Goal: Use online tool/utility: Utilize a website feature to perform a specific function

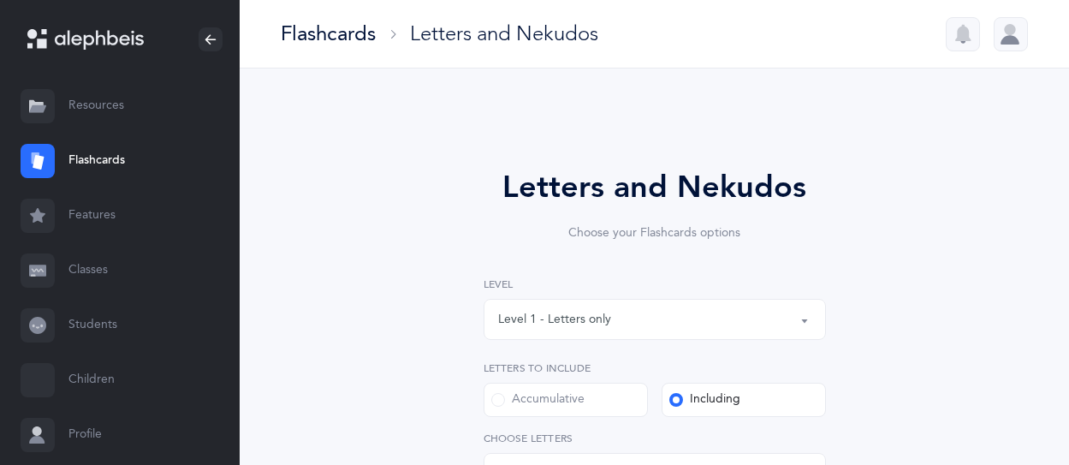
select select "83"
select select "single"
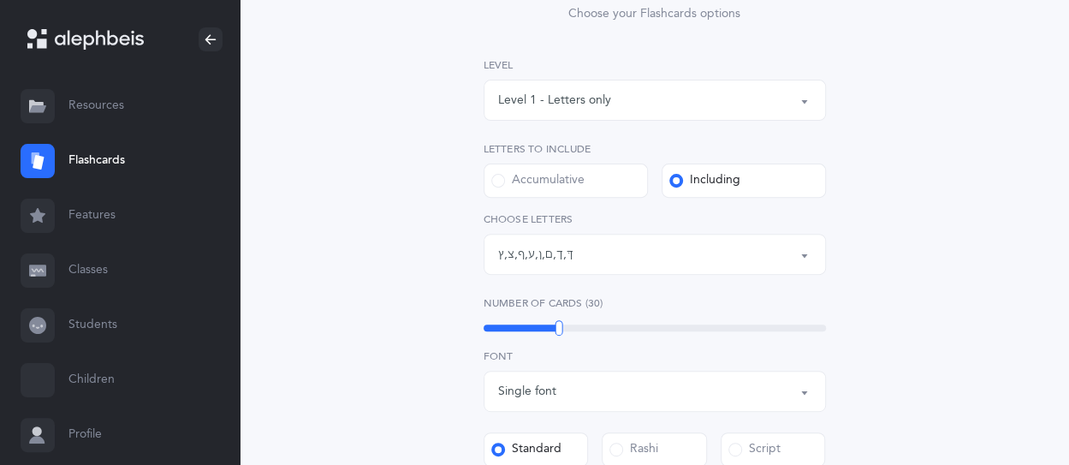
scroll to position [149, 0]
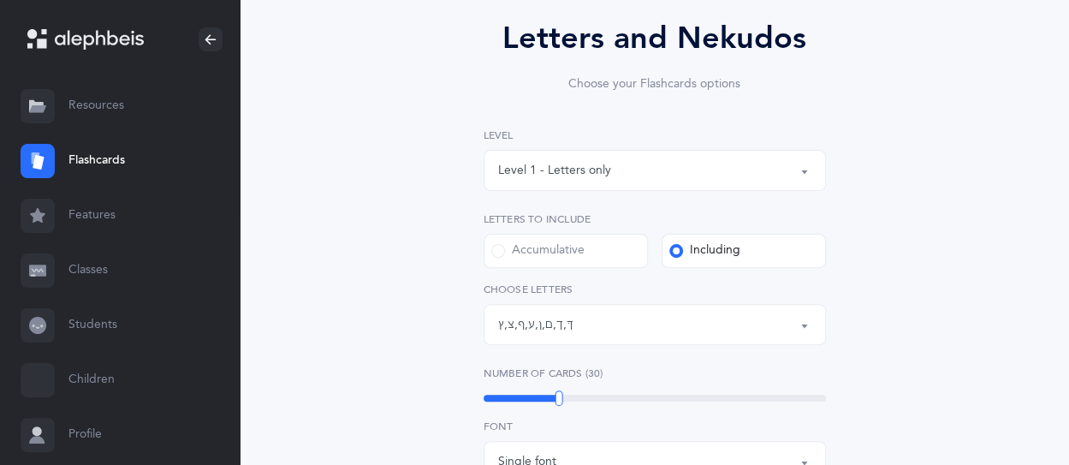
click at [580, 258] on div "Accumulative" at bounding box center [537, 250] width 93 height 17
click at [0, 0] on input "Accumulative" at bounding box center [0, 0] width 0 height 0
select select "27"
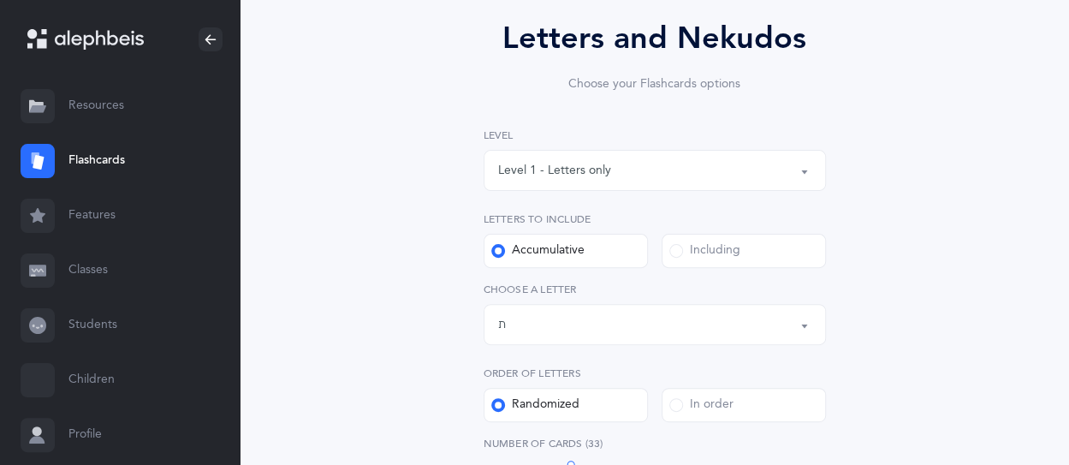
click at [703, 250] on div "Including" at bounding box center [704, 250] width 71 height 17
click at [0, 0] on input "Including" at bounding box center [0, 0] width 0 height 0
select select "83"
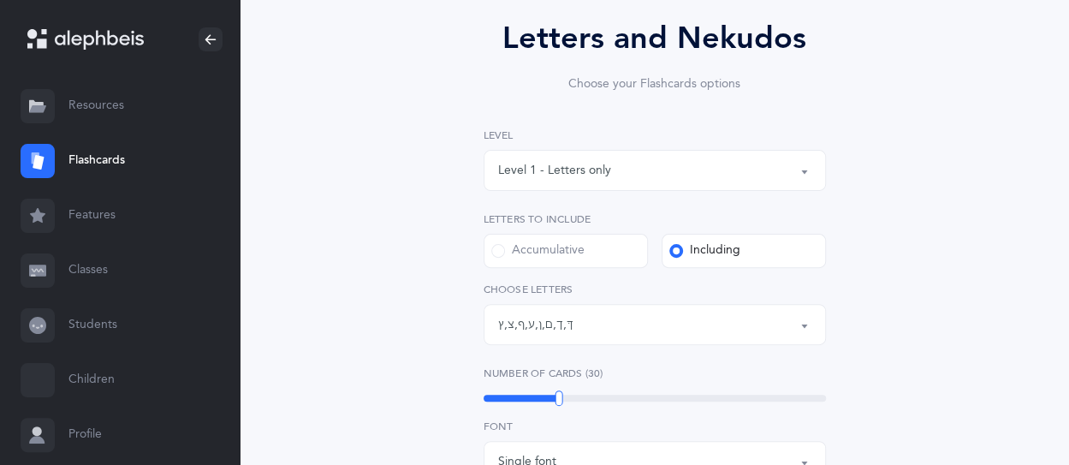
scroll to position [193, 0]
click at [581, 248] on div "Accumulative" at bounding box center [537, 250] width 93 height 17
click at [0, 0] on input "Accumulative" at bounding box center [0, 0] width 0 height 0
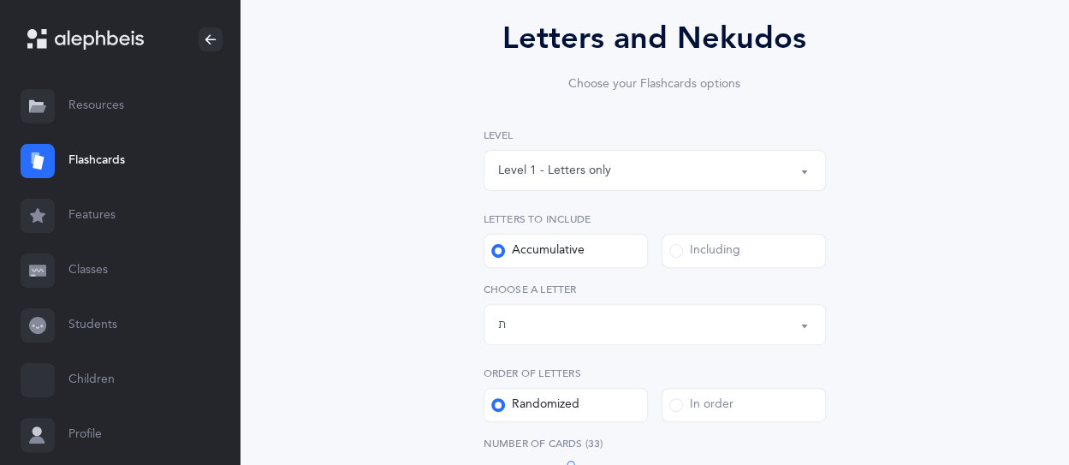
click at [579, 328] on div "Letters up until: ת" at bounding box center [654, 324] width 313 height 29
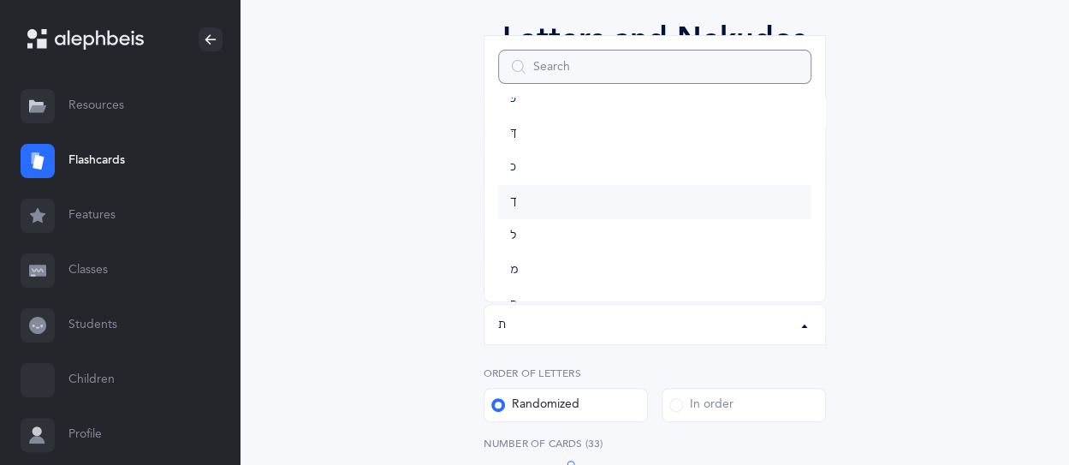
scroll to position [438, 0]
click at [541, 196] on link "ל" at bounding box center [654, 204] width 313 height 34
select select "13"
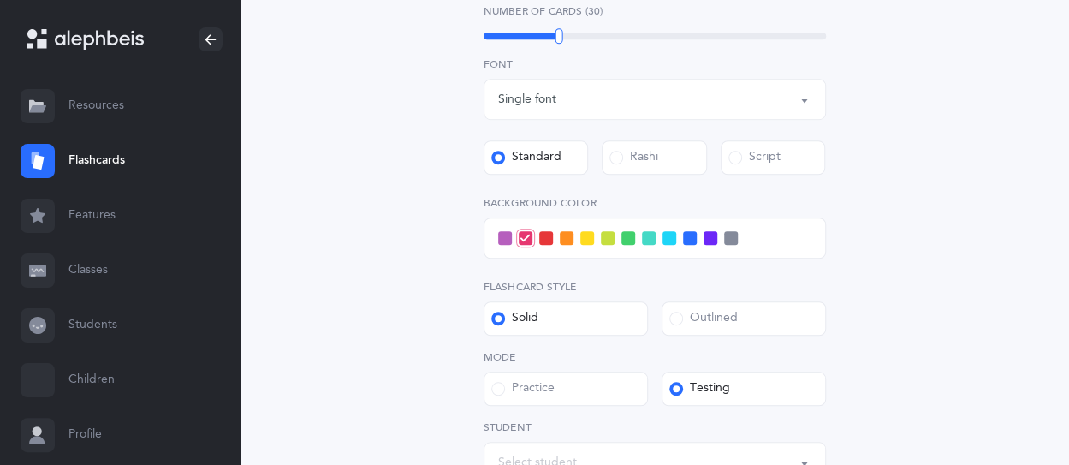
scroll to position [748, 0]
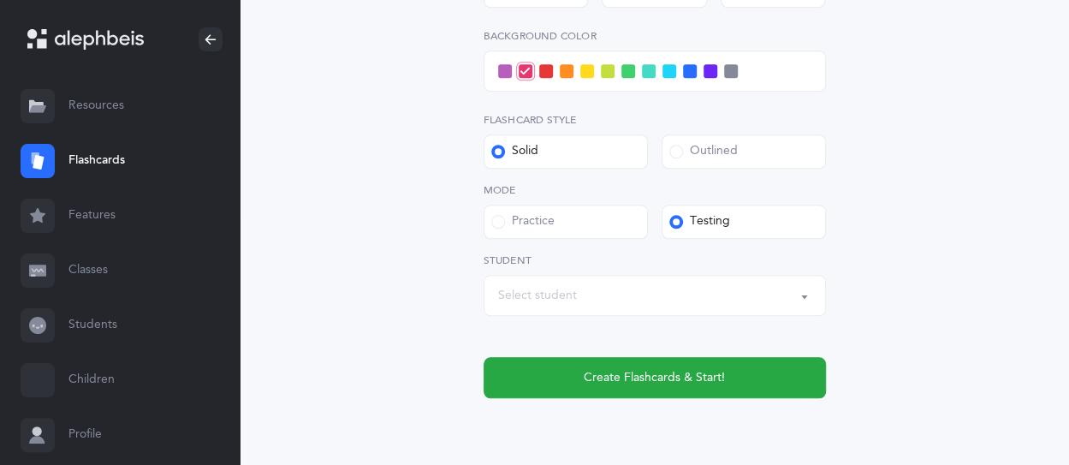
click at [572, 292] on div "Select student" at bounding box center [537, 296] width 79 height 18
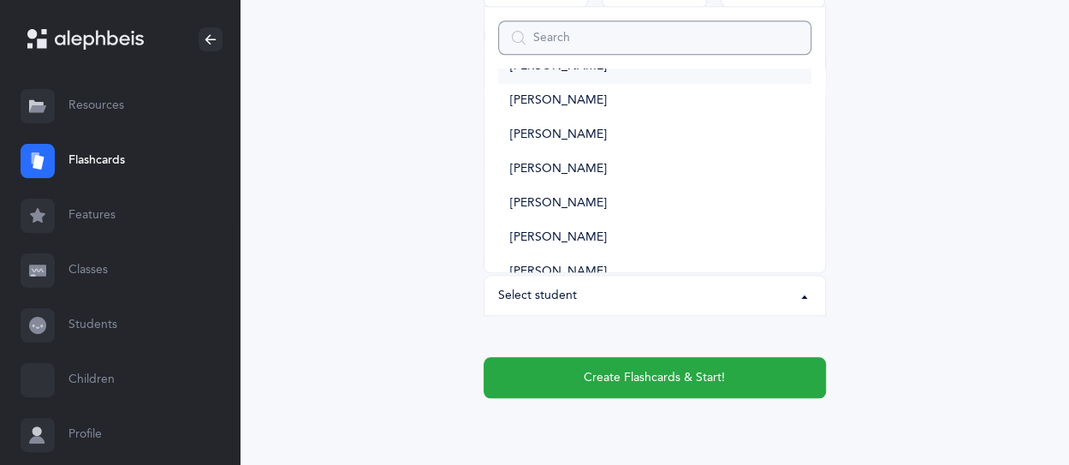
scroll to position [428, 0]
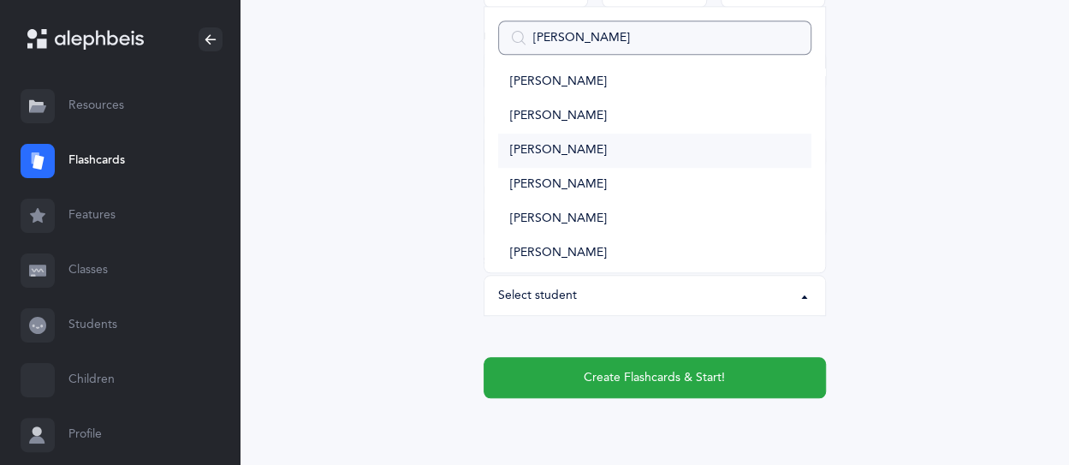
type input "[PERSON_NAME]"
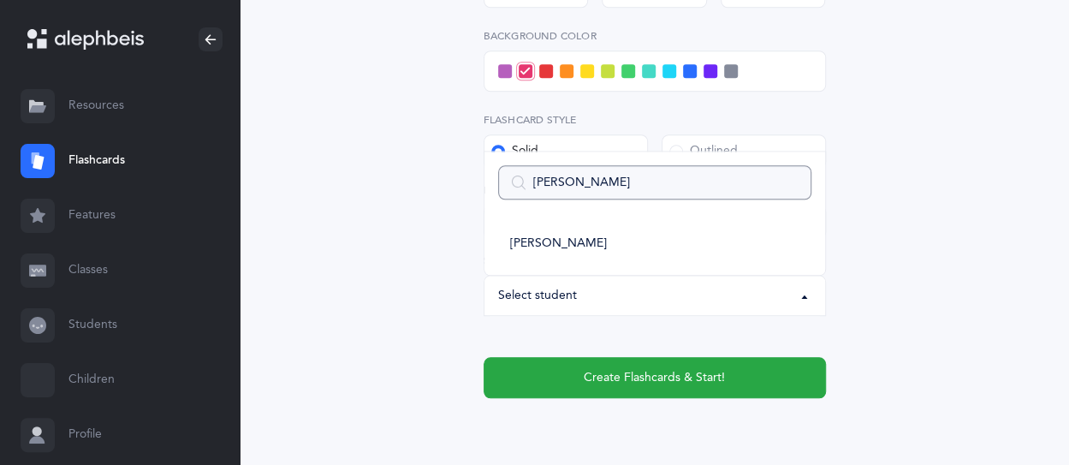
scroll to position [0, 0]
click at [567, 248] on span "[PERSON_NAME]" at bounding box center [558, 243] width 97 height 15
select select "14477"
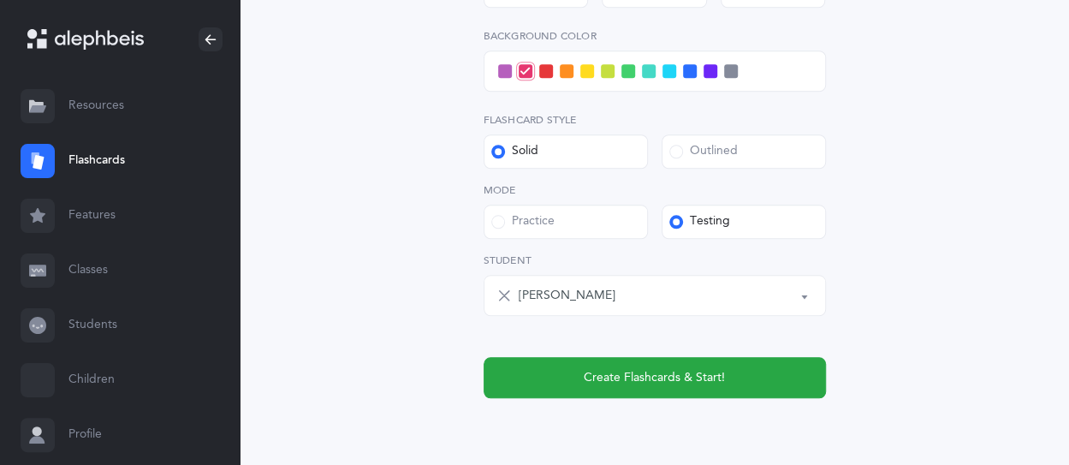
click at [567, 74] on span at bounding box center [567, 71] width 14 height 14
click at [0, 0] on input "checkbox" at bounding box center [0, 0] width 0 height 0
click at [707, 161] on label "Outlined" at bounding box center [744, 151] width 164 height 34
click at [0, 0] on input "Outlined" at bounding box center [0, 0] width 0 height 0
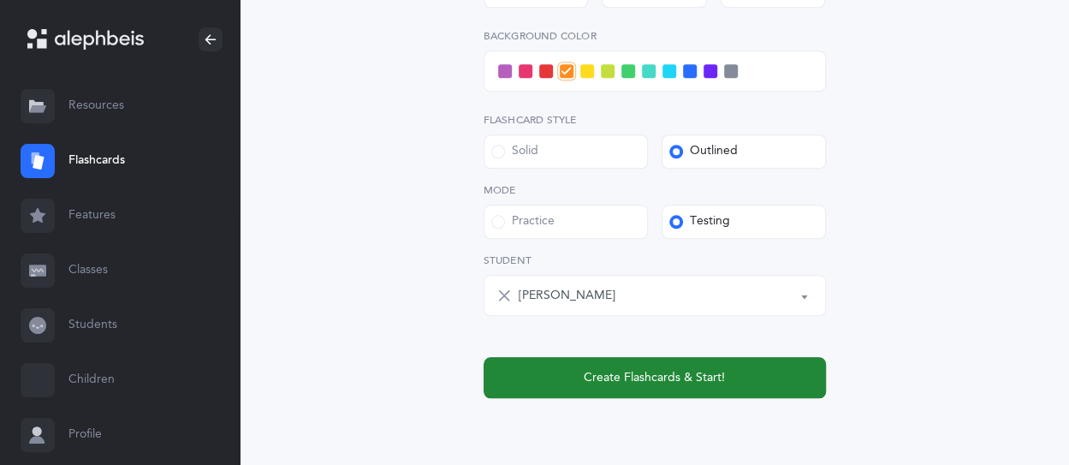
click at [760, 371] on button "Create Flashcards & Start!" at bounding box center [655, 377] width 342 height 41
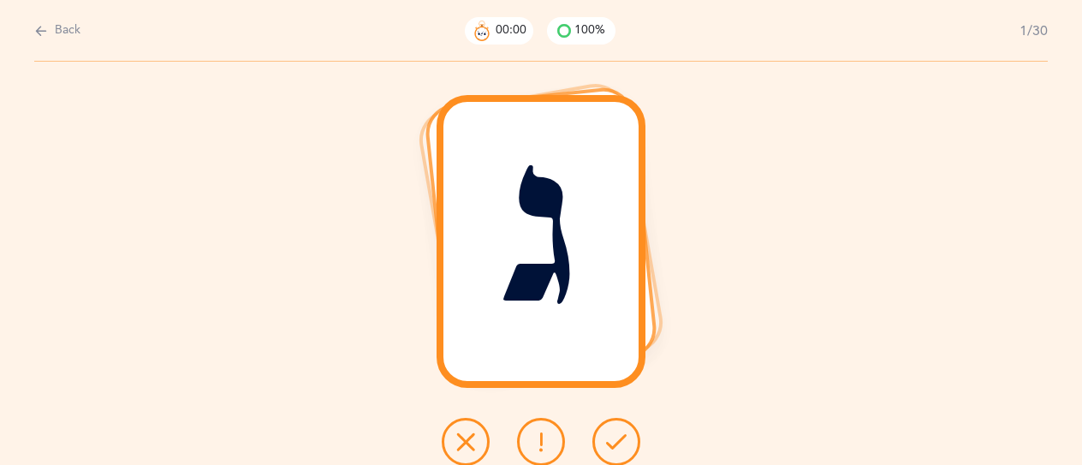
click at [804, 271] on div "ג" at bounding box center [541, 263] width 1082 height 403
click at [626, 437] on button at bounding box center [616, 442] width 48 height 48
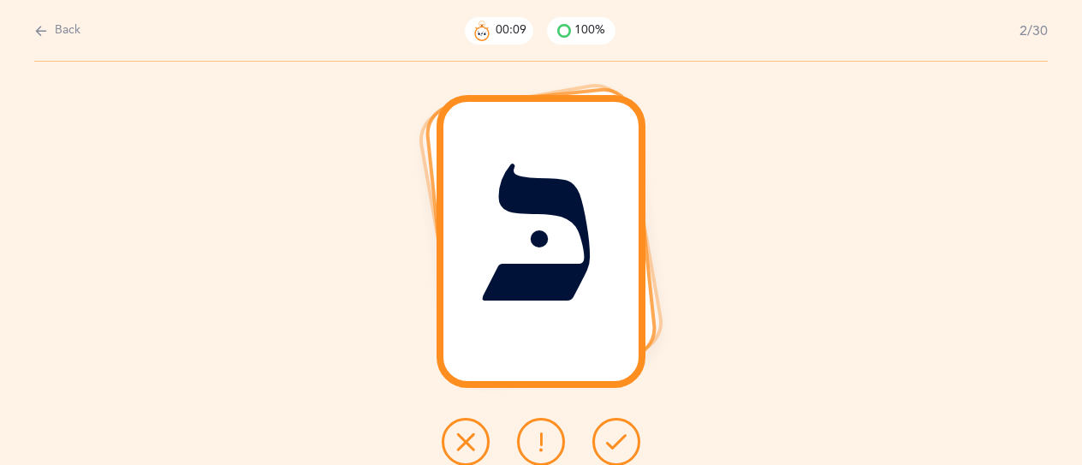
click at [550, 442] on icon at bounding box center [541, 441] width 21 height 21
click at [484, 439] on button at bounding box center [466, 442] width 48 height 48
click at [546, 448] on icon at bounding box center [541, 441] width 21 height 21
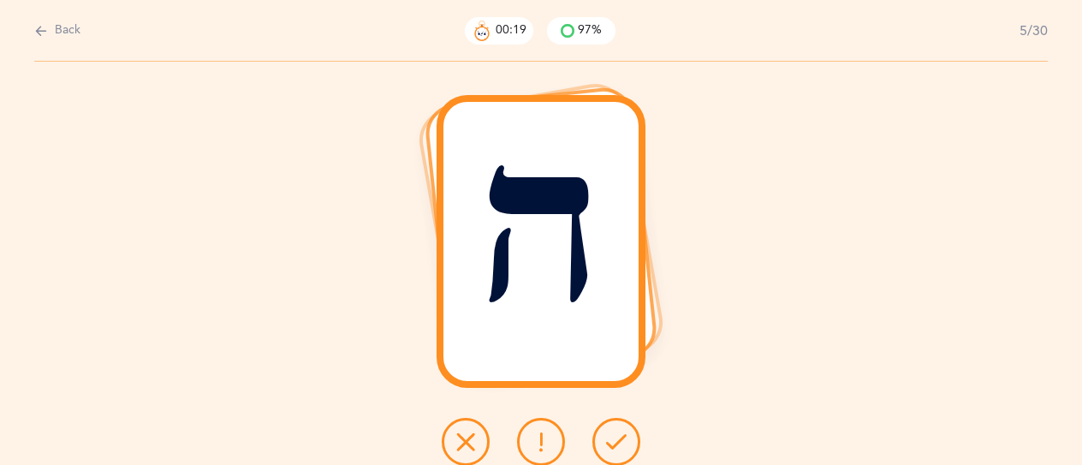
click at [547, 449] on icon at bounding box center [541, 441] width 21 height 21
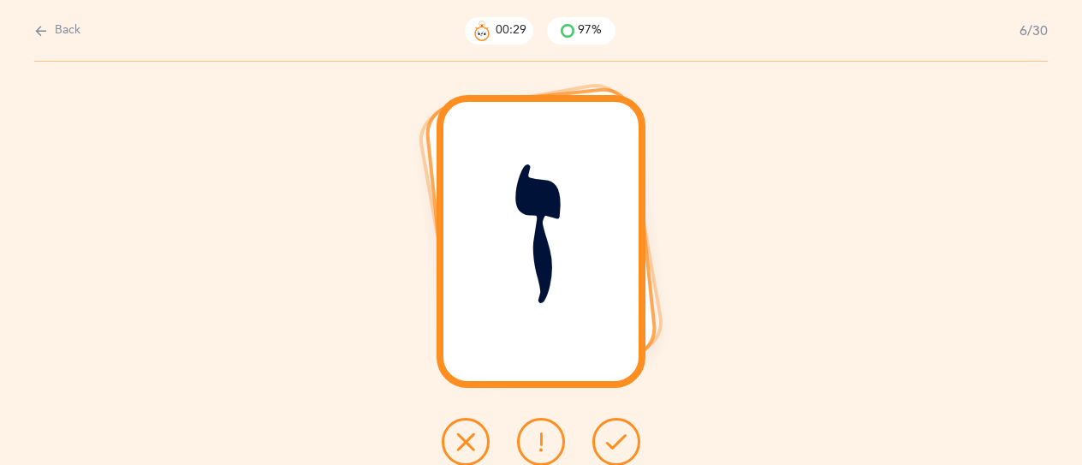
click at [61, 34] on span "Back" at bounding box center [68, 30] width 26 height 17
select select "13"
select select "single"
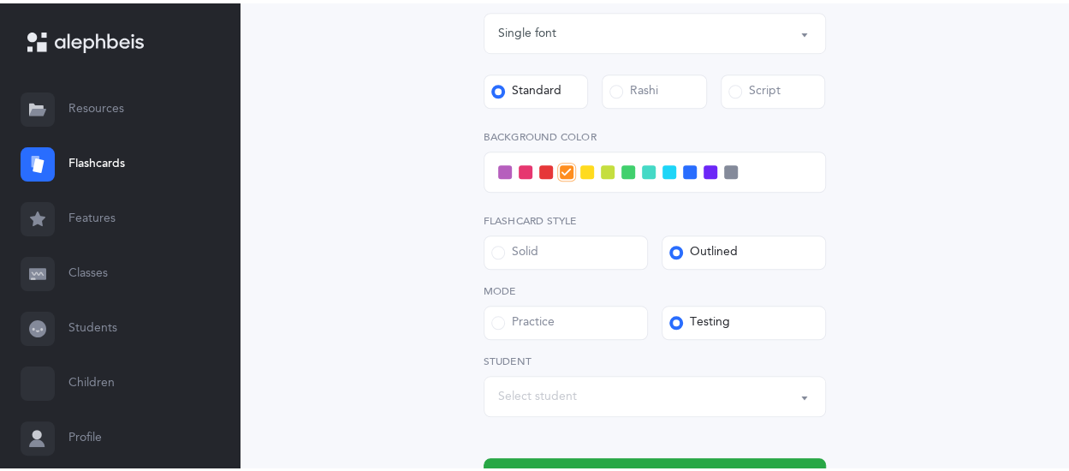
scroll to position [770, 0]
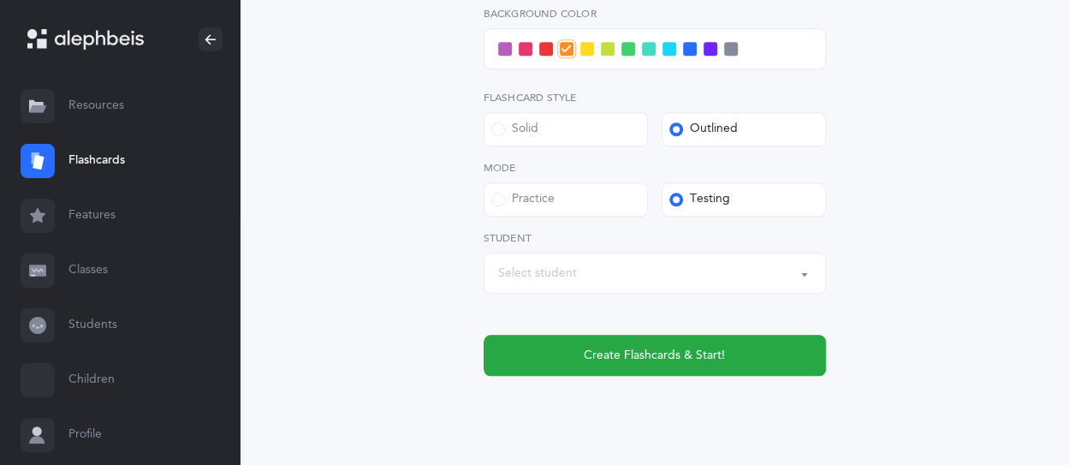
click at [778, 280] on div "Select student" at bounding box center [654, 272] width 313 height 29
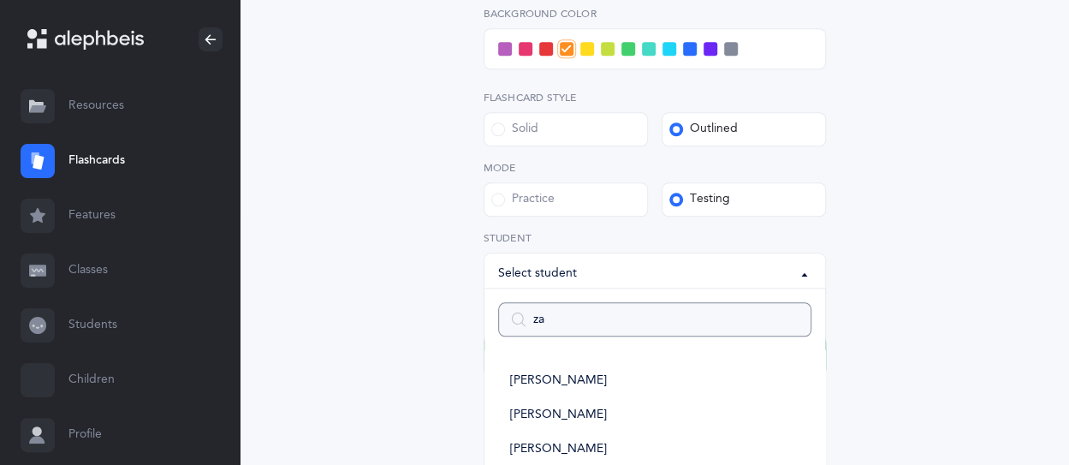
type input "zaa"
select select
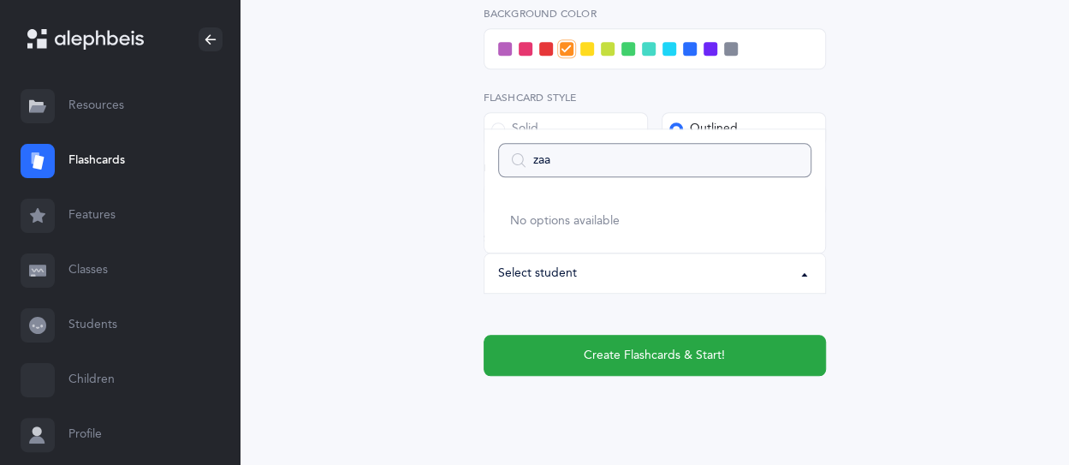
type input "za"
select select
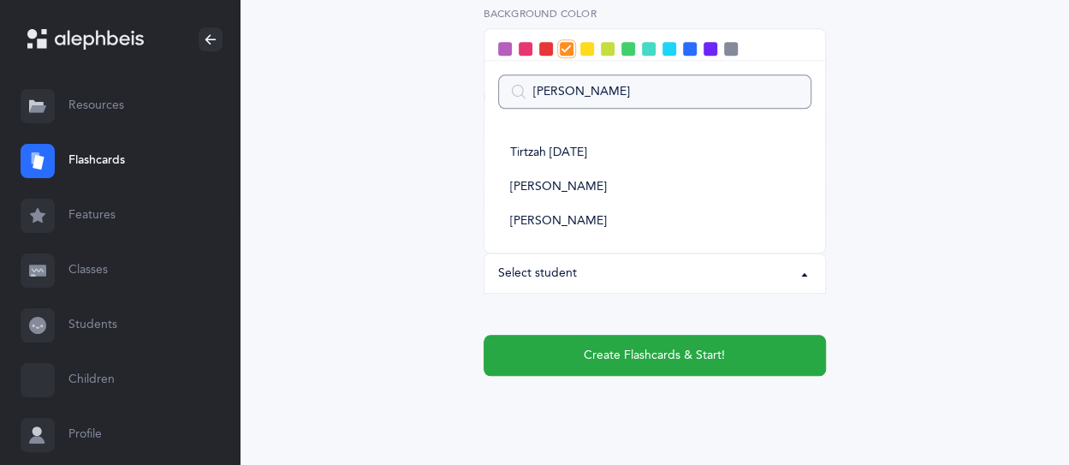
type input "[PERSON_NAME]"
select select
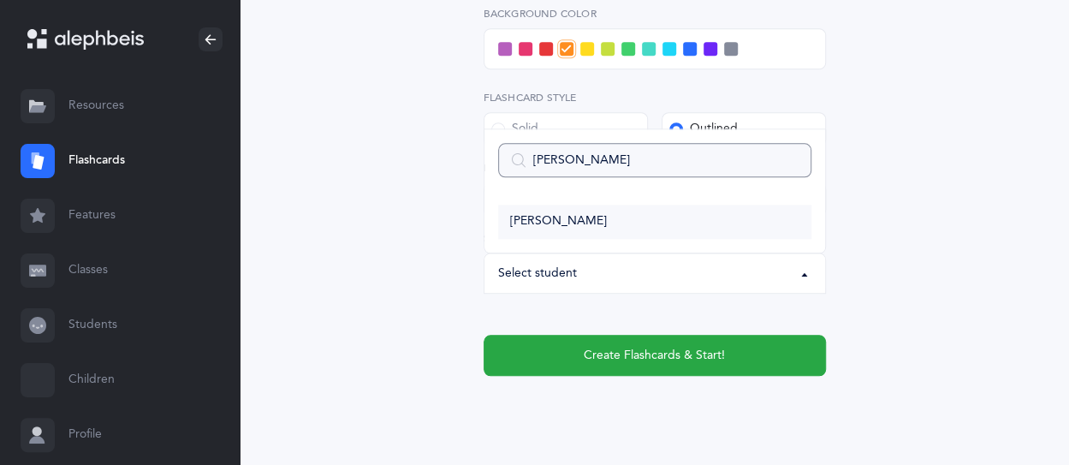
type input "[PERSON_NAME]"
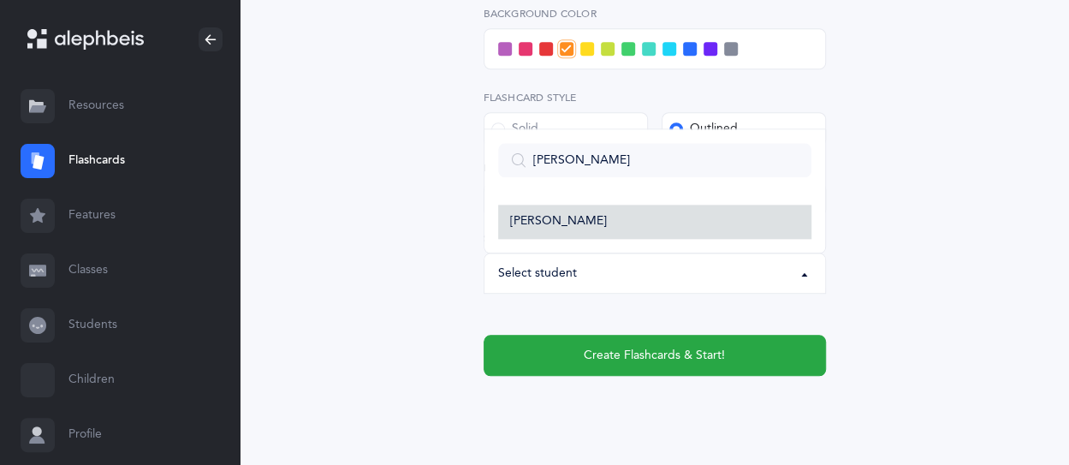
click at [645, 228] on link "[PERSON_NAME]" at bounding box center [654, 222] width 313 height 34
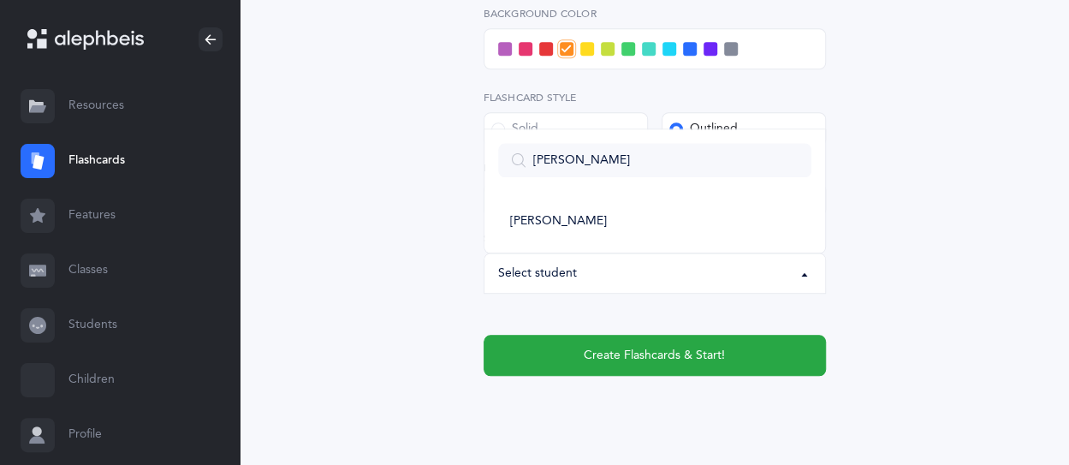
select select "14477"
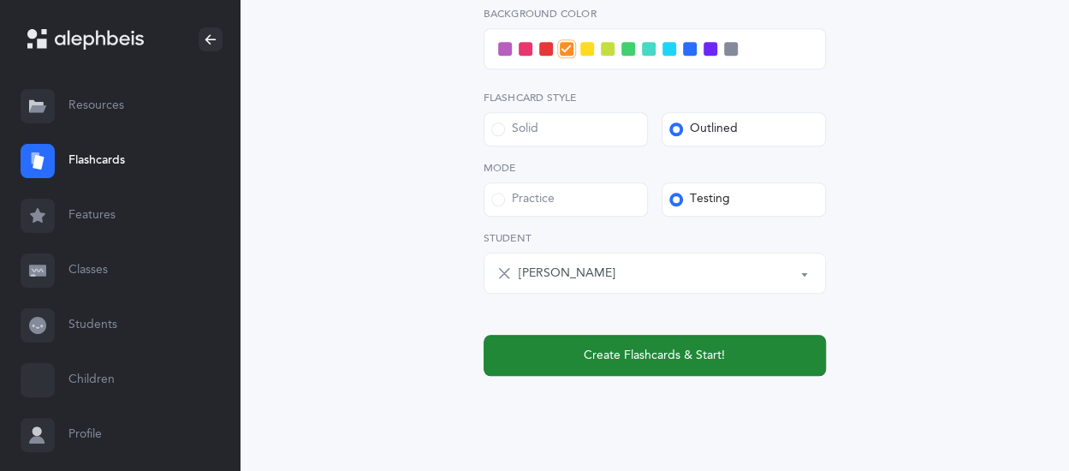
click at [697, 364] on button "Create Flashcards & Start!" at bounding box center [655, 355] width 342 height 41
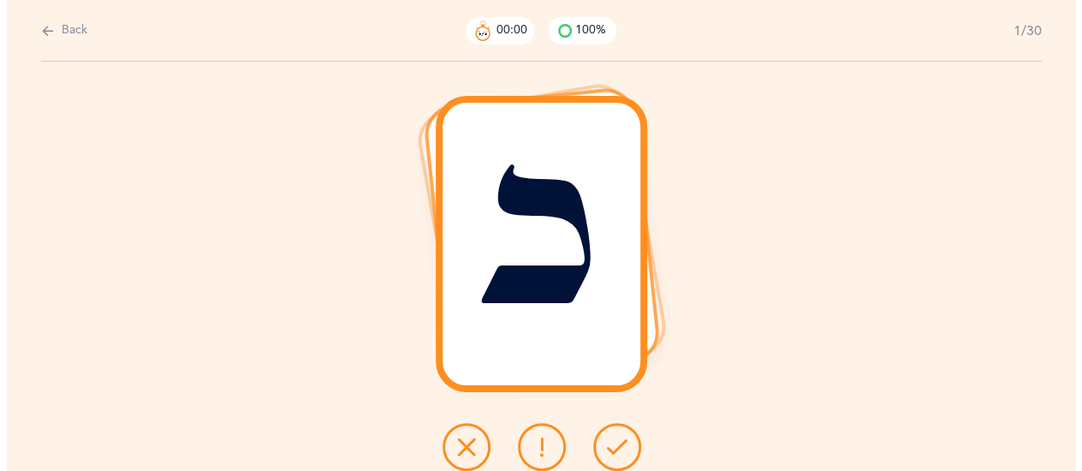
scroll to position [0, 0]
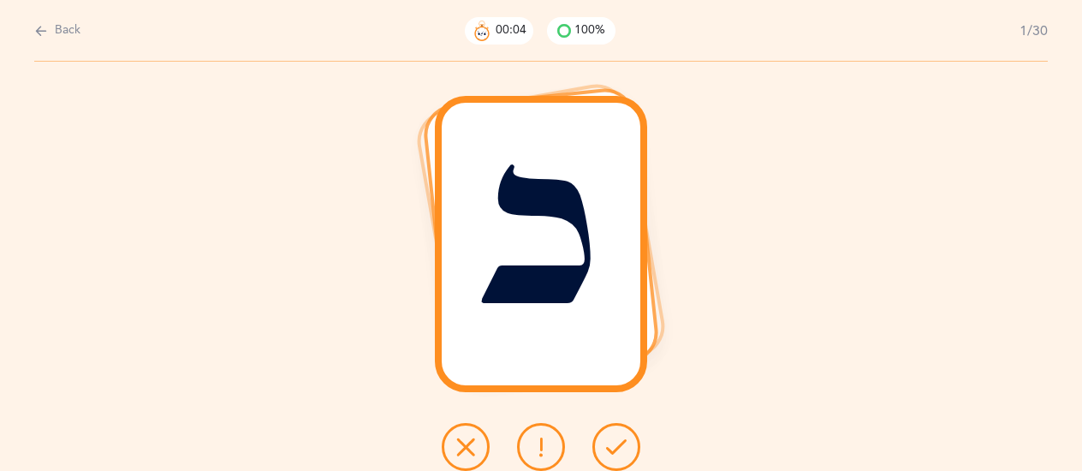
click at [620, 453] on icon at bounding box center [616, 446] width 21 height 21
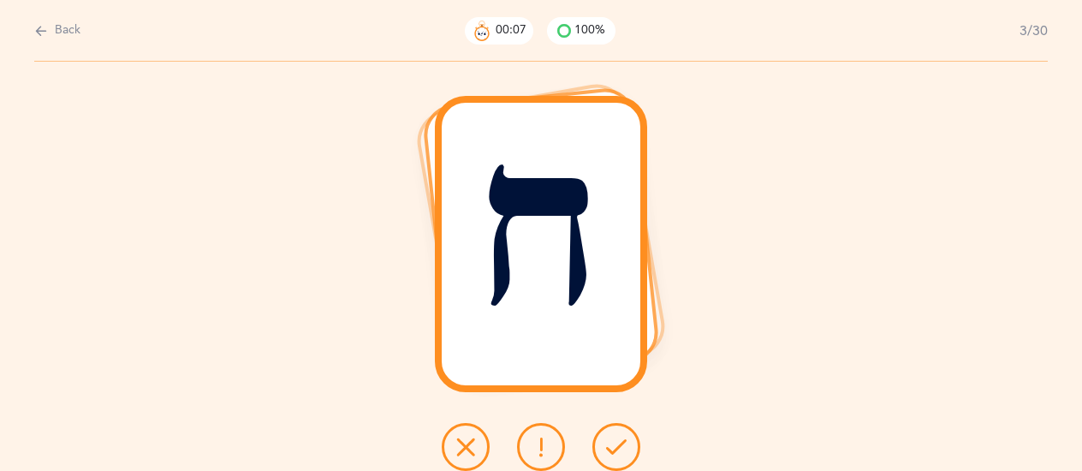
click at [608, 441] on icon at bounding box center [616, 446] width 21 height 21
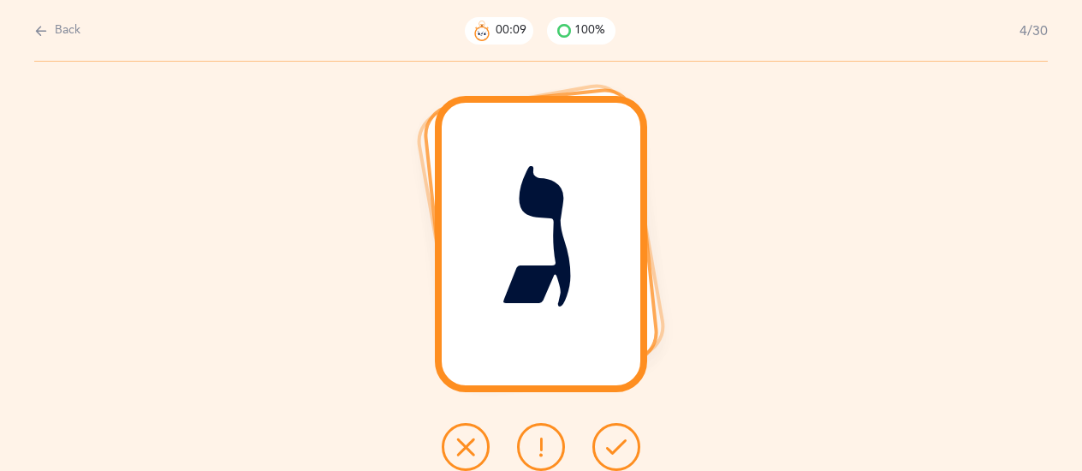
click at [608, 441] on icon at bounding box center [616, 446] width 21 height 21
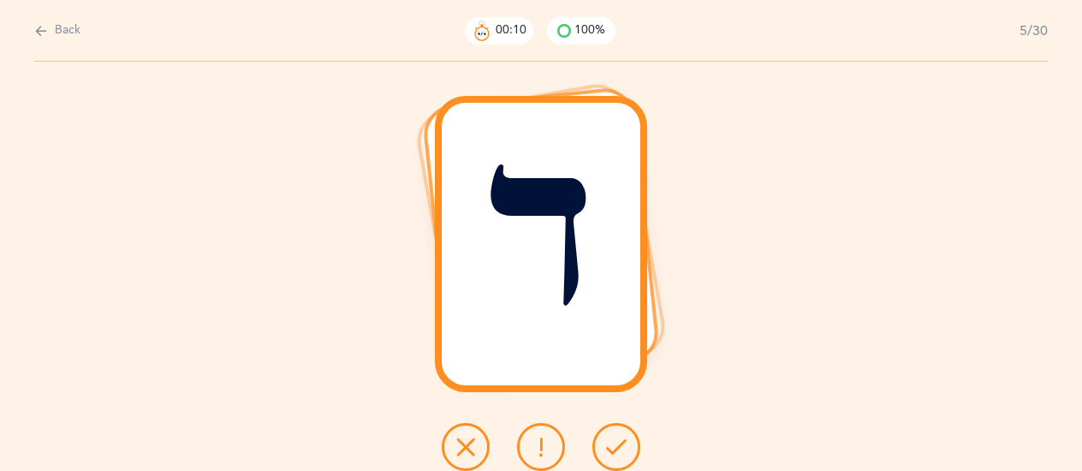
click at [608, 441] on icon at bounding box center [616, 446] width 21 height 21
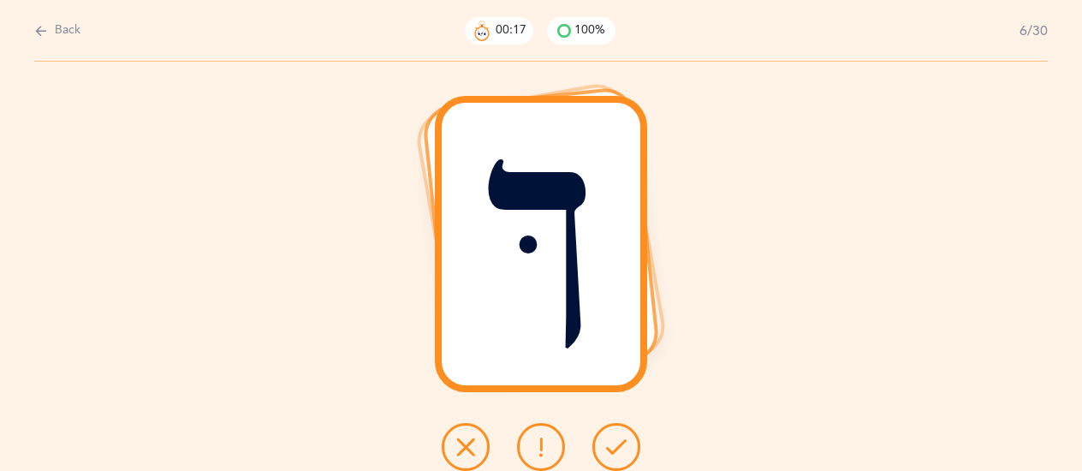
click at [561, 445] on button at bounding box center [541, 447] width 48 height 48
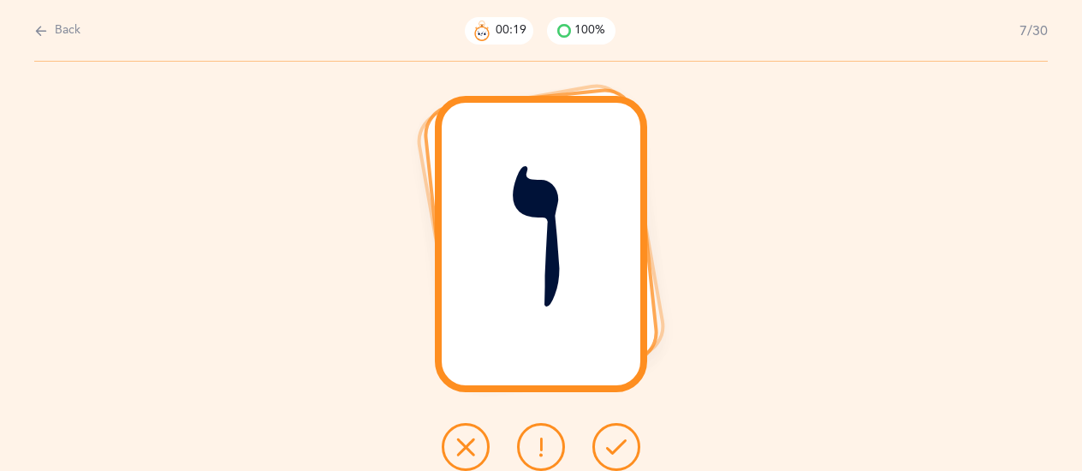
click at [628, 436] on button at bounding box center [616, 447] width 48 height 48
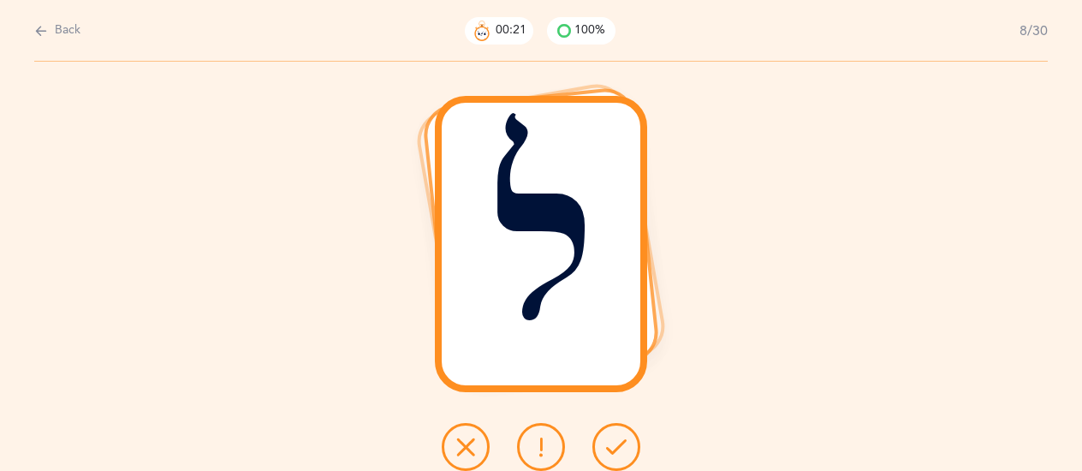
click at [629, 437] on button at bounding box center [616, 447] width 48 height 48
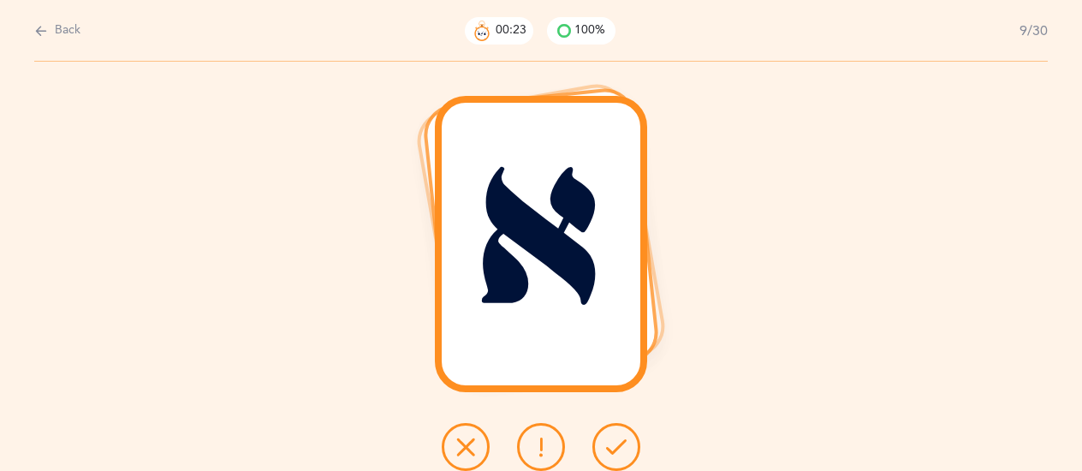
click at [629, 437] on button at bounding box center [616, 447] width 48 height 48
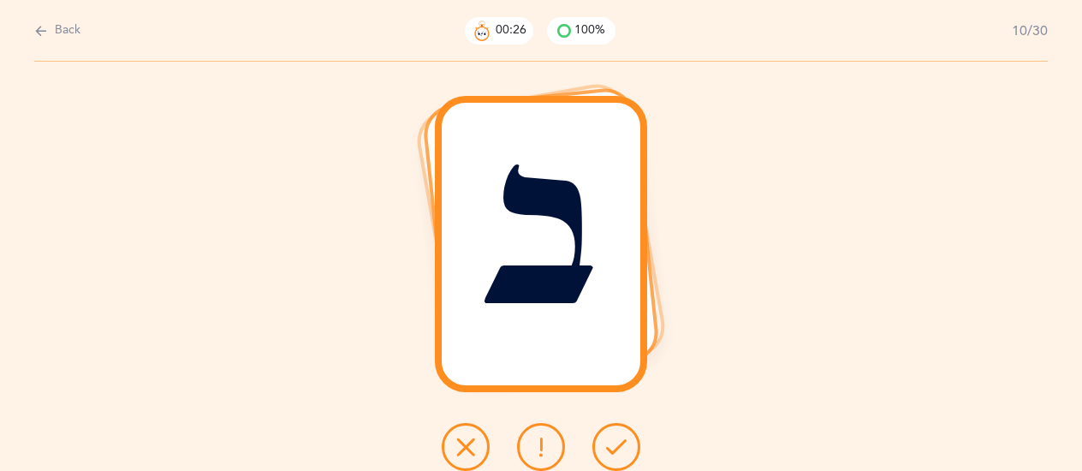
click at [526, 442] on button at bounding box center [541, 447] width 48 height 48
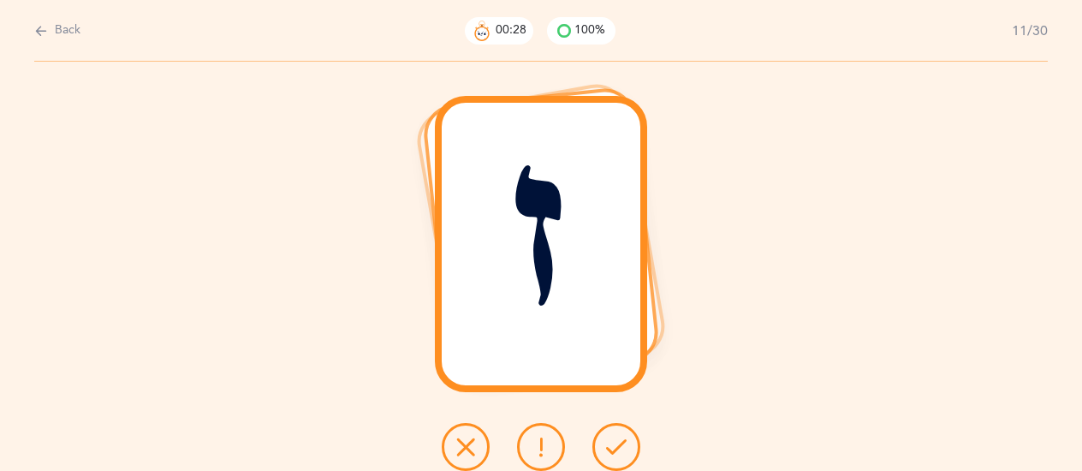
click at [626, 451] on button at bounding box center [616, 447] width 48 height 48
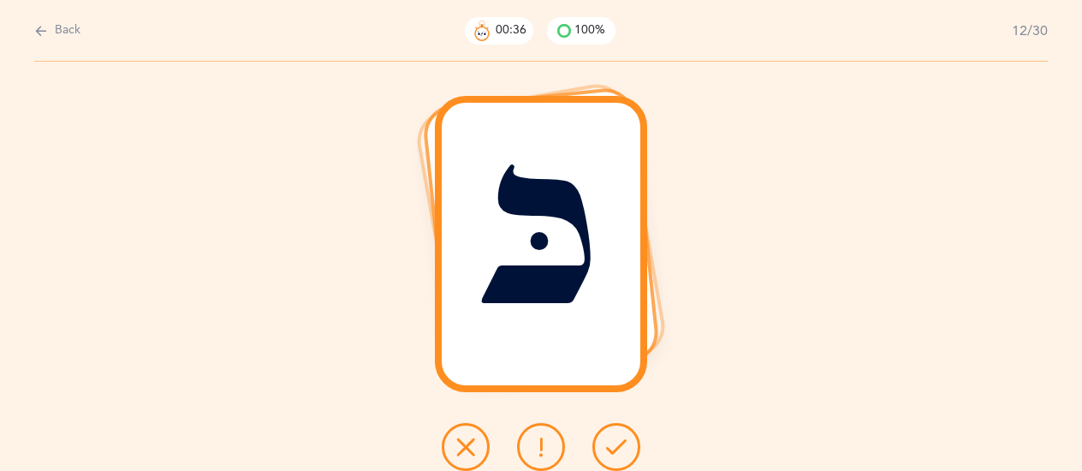
click at [473, 454] on icon at bounding box center [465, 446] width 21 height 21
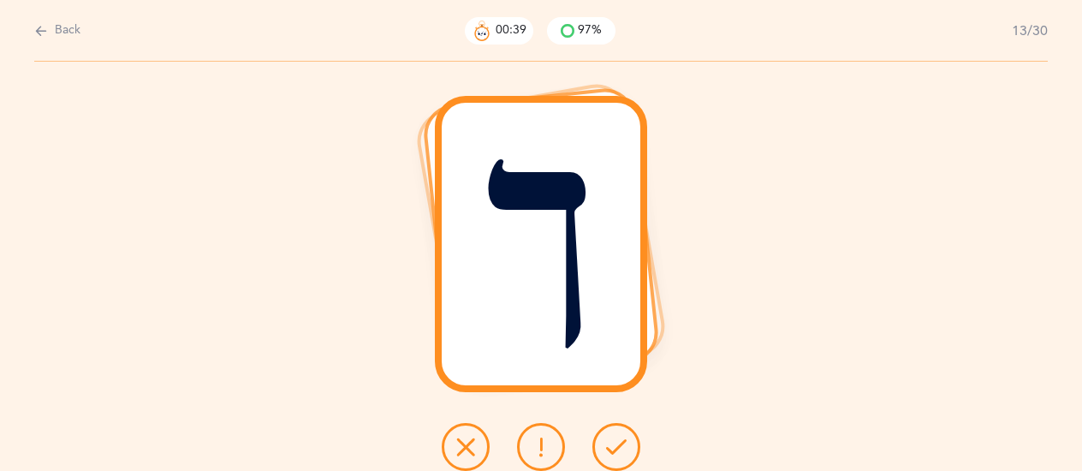
click at [626, 451] on icon at bounding box center [616, 446] width 21 height 21
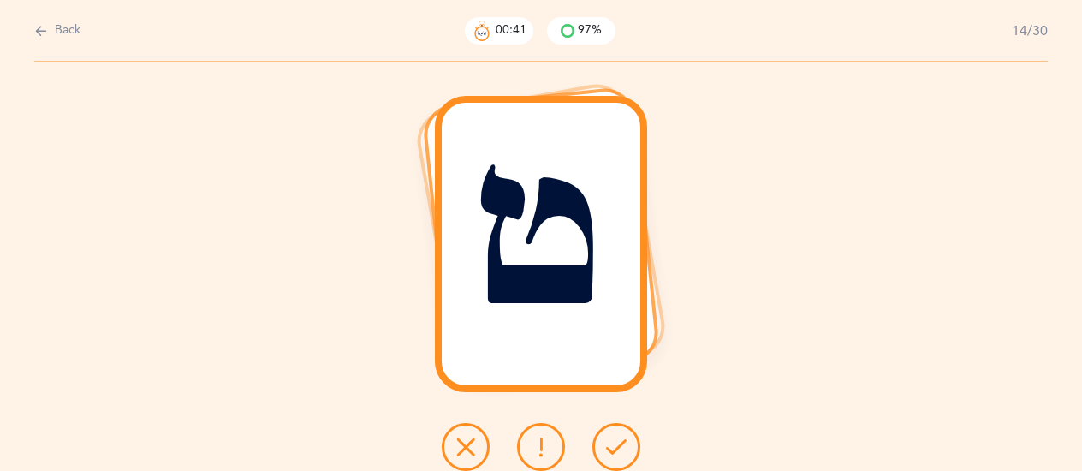
click at [626, 451] on button at bounding box center [616, 447] width 48 height 48
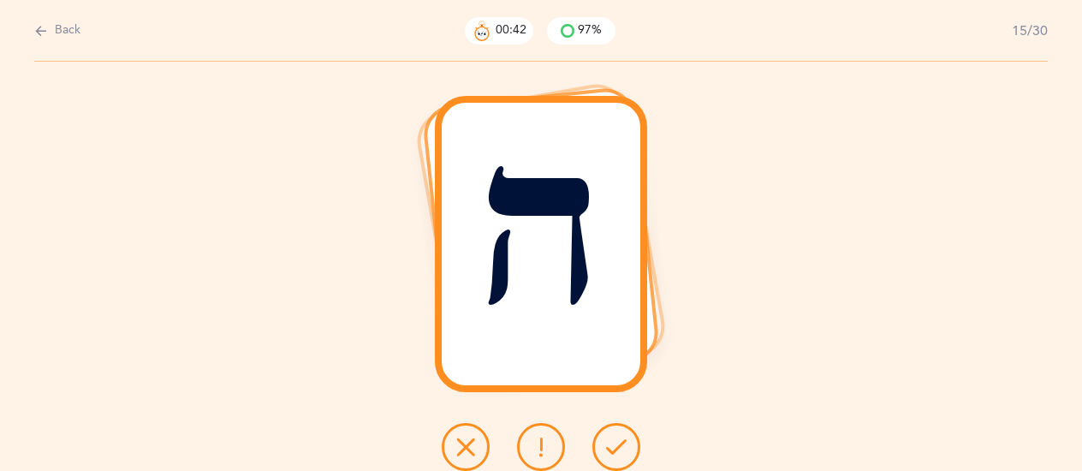
click at [626, 451] on button at bounding box center [616, 447] width 48 height 48
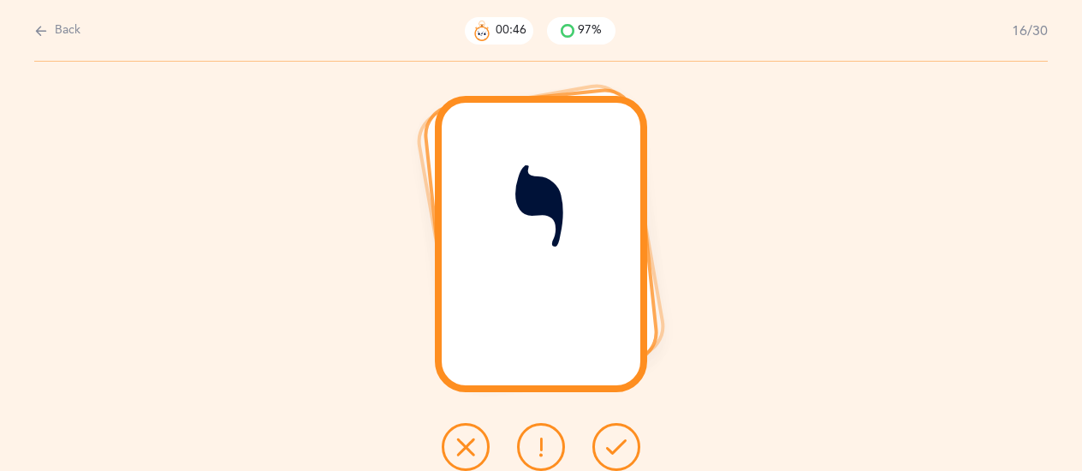
click at [557, 460] on button at bounding box center [541, 447] width 48 height 48
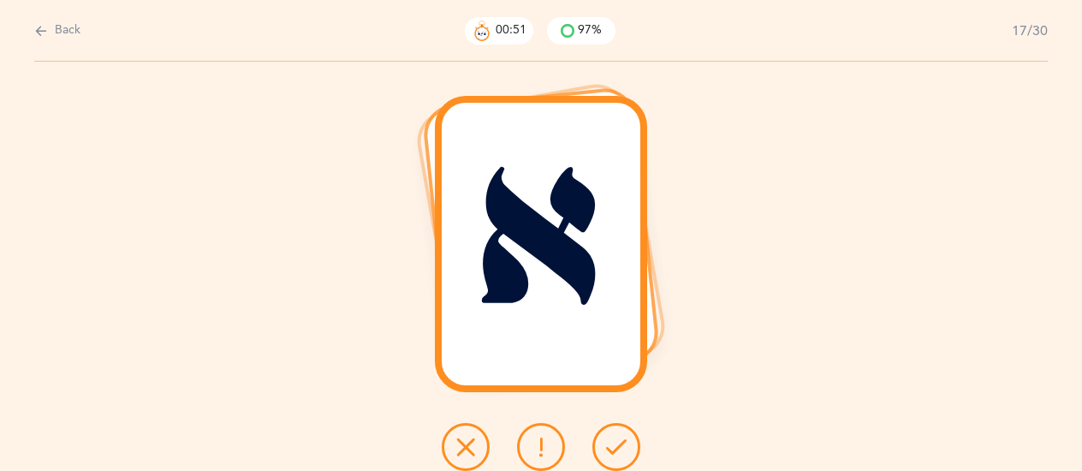
click at [624, 441] on icon at bounding box center [616, 446] width 21 height 21
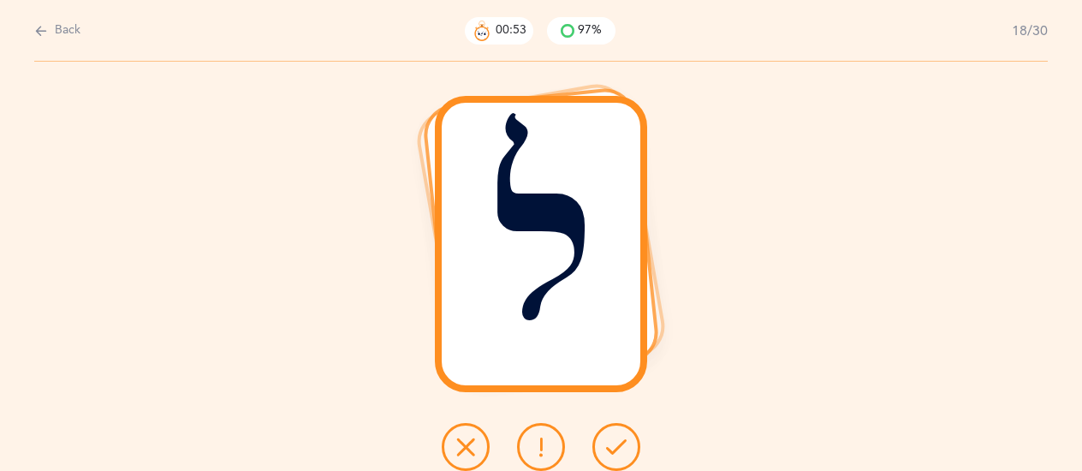
click at [617, 454] on icon at bounding box center [616, 446] width 21 height 21
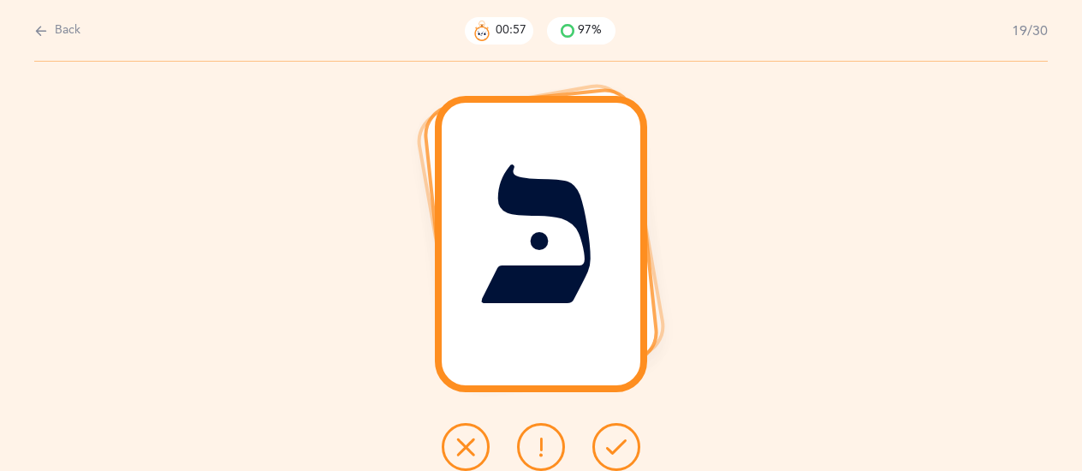
click at [616, 453] on icon at bounding box center [616, 446] width 21 height 21
click at [616, 451] on icon at bounding box center [616, 446] width 21 height 21
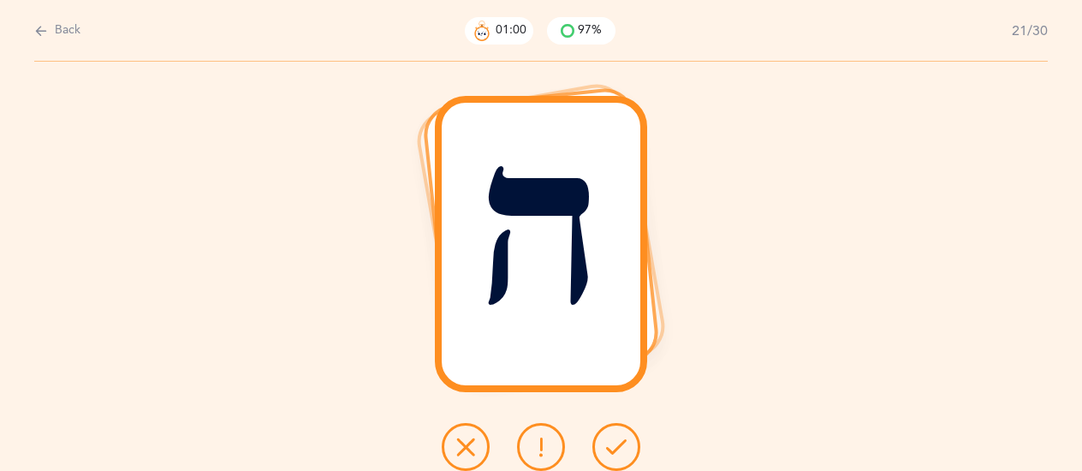
click at [616, 451] on icon at bounding box center [616, 446] width 21 height 21
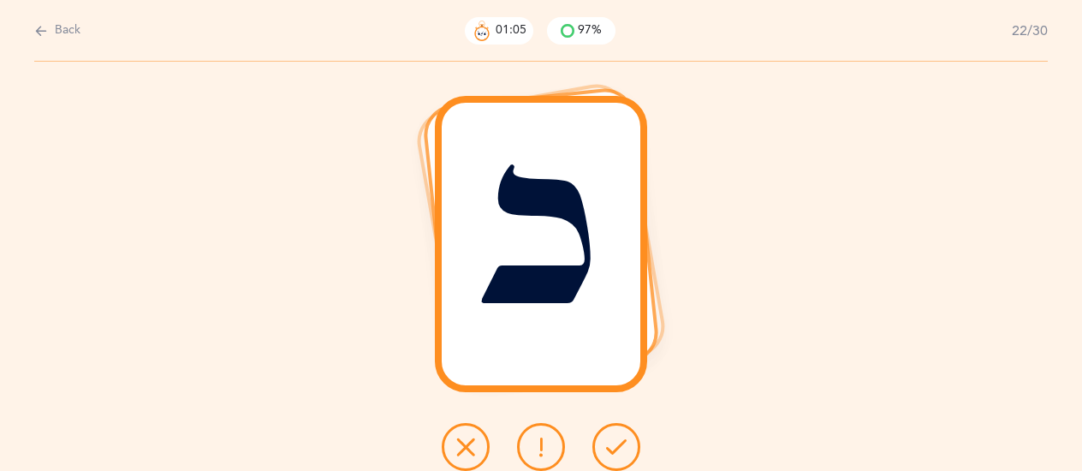
click at [539, 444] on icon at bounding box center [541, 446] width 21 height 21
click at [539, 448] on icon at bounding box center [541, 446] width 21 height 21
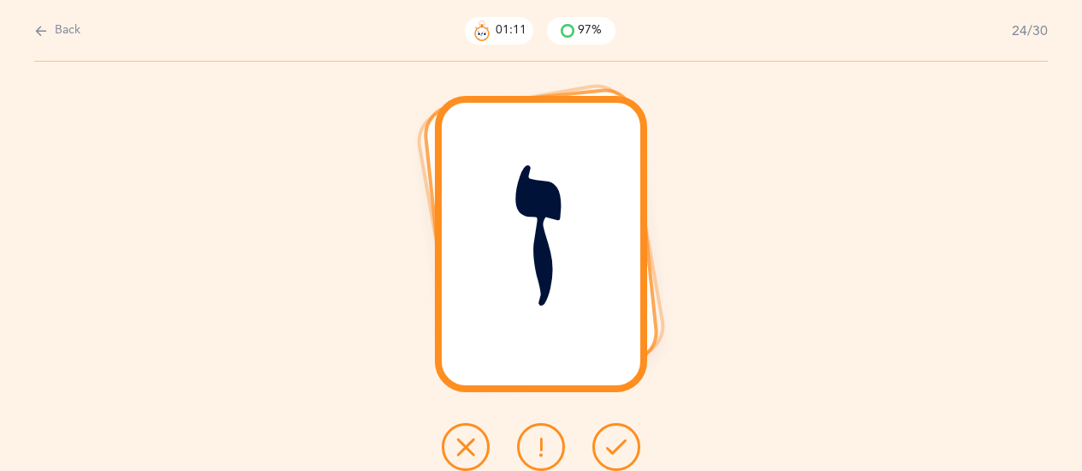
click at [627, 449] on button at bounding box center [616, 447] width 48 height 48
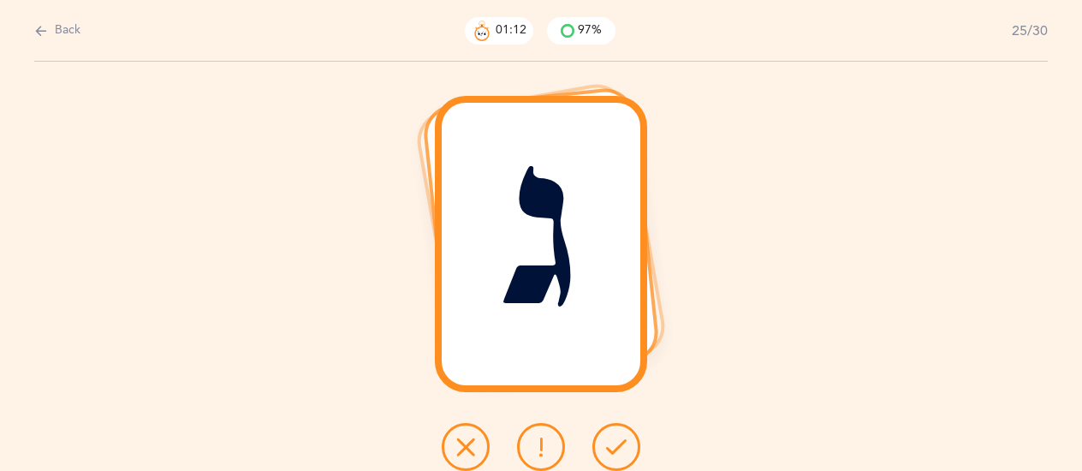
click at [627, 449] on button at bounding box center [616, 447] width 48 height 48
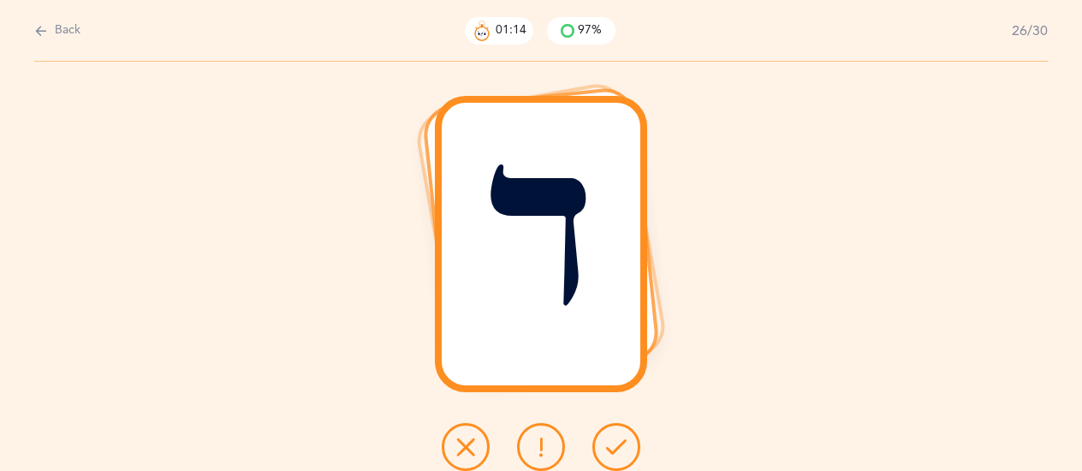
click at [627, 449] on button at bounding box center [616, 447] width 48 height 48
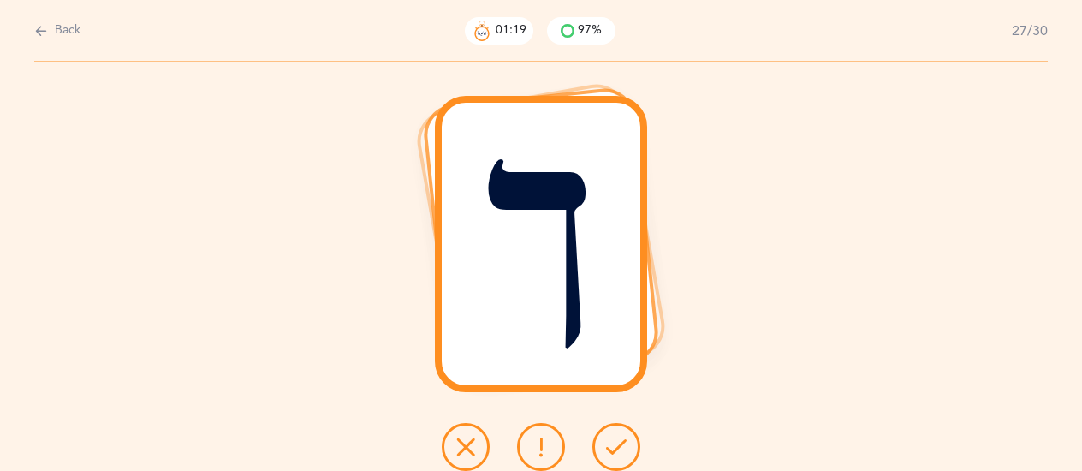
click at [627, 449] on button at bounding box center [616, 447] width 48 height 48
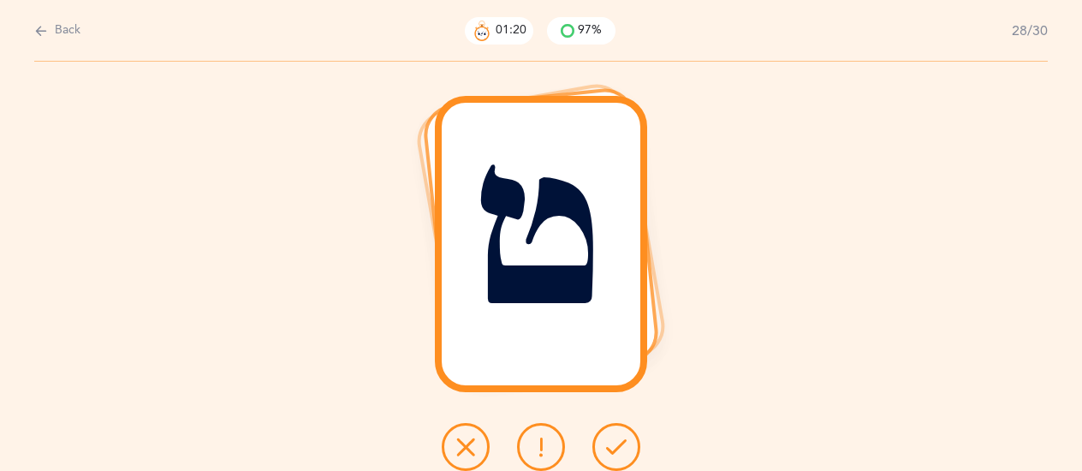
click at [625, 451] on icon at bounding box center [616, 446] width 21 height 21
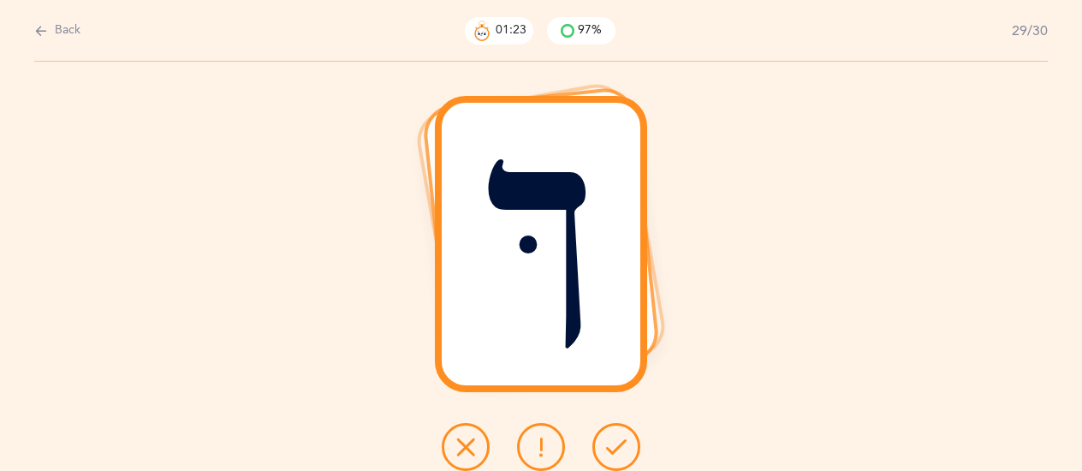
click at [625, 451] on icon at bounding box center [616, 446] width 21 height 21
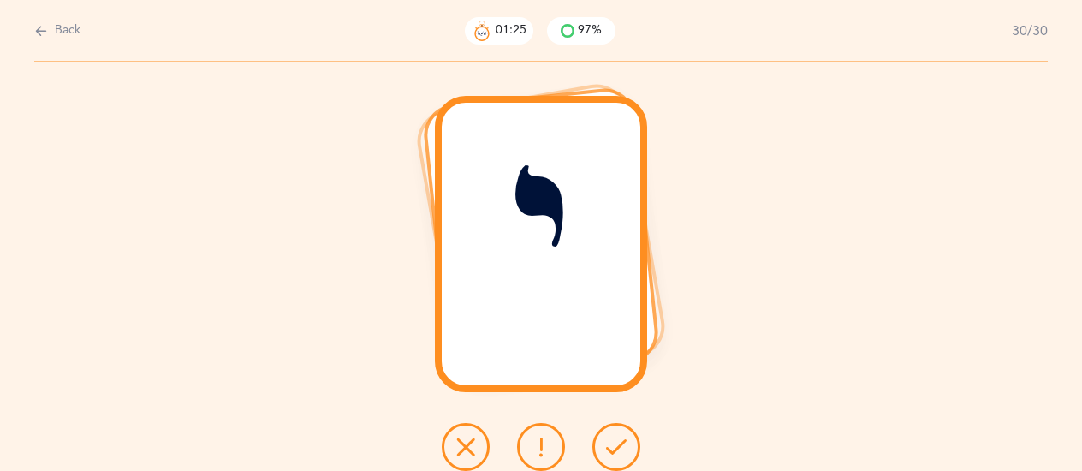
click at [625, 451] on icon at bounding box center [616, 446] width 21 height 21
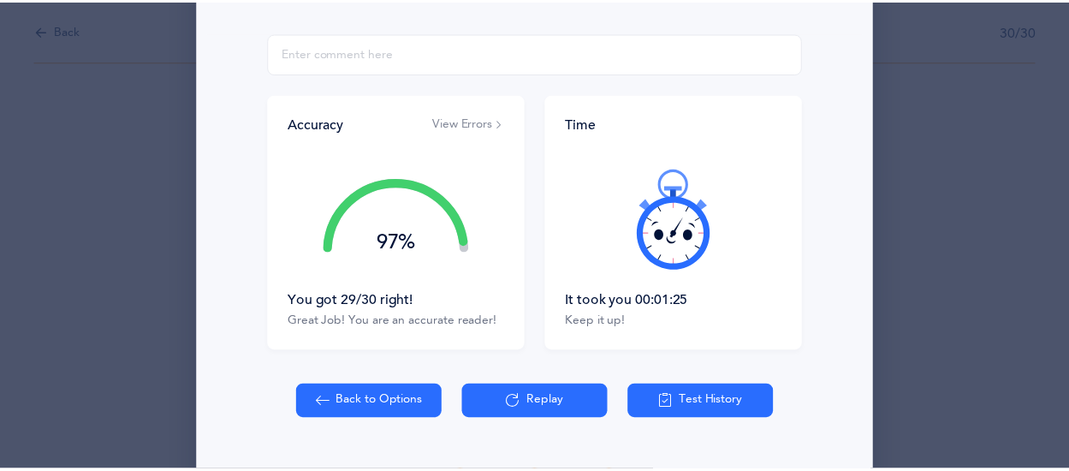
scroll to position [342, 0]
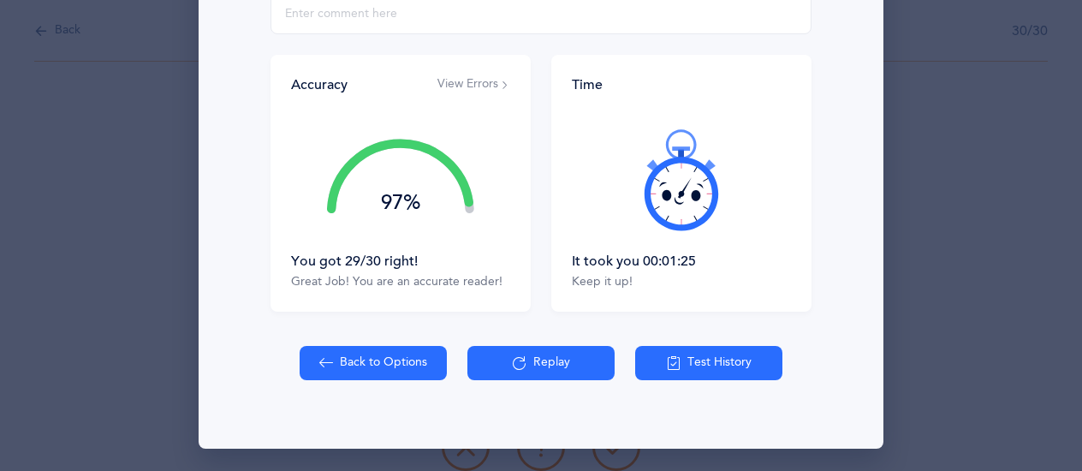
click at [336, 381] on div "Back to Options Replay Test History" at bounding box center [541, 397] width 664 height 103
click at [339, 346] on button "Back to Options" at bounding box center [373, 363] width 147 height 34
select select "13"
select select "single"
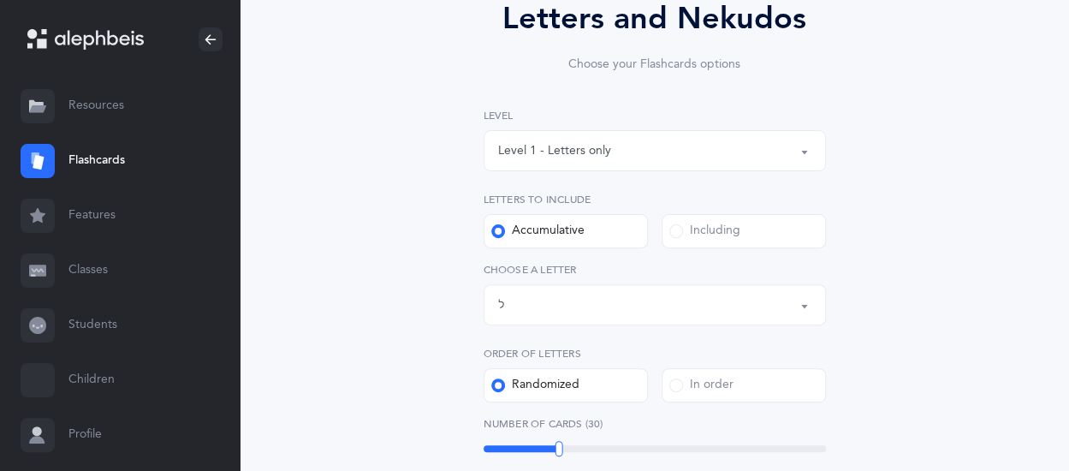
scroll to position [171, 0]
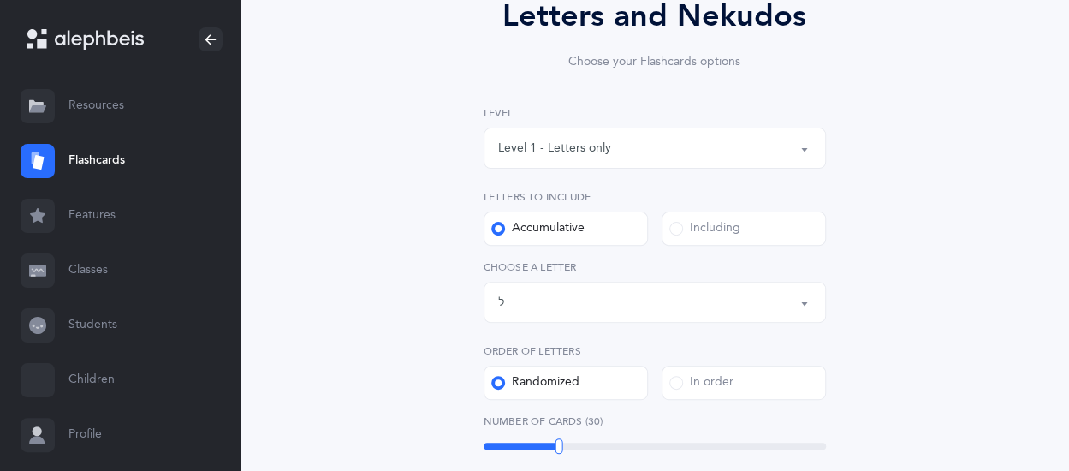
click at [605, 297] on div "Letters up until: ל" at bounding box center [654, 302] width 313 height 29
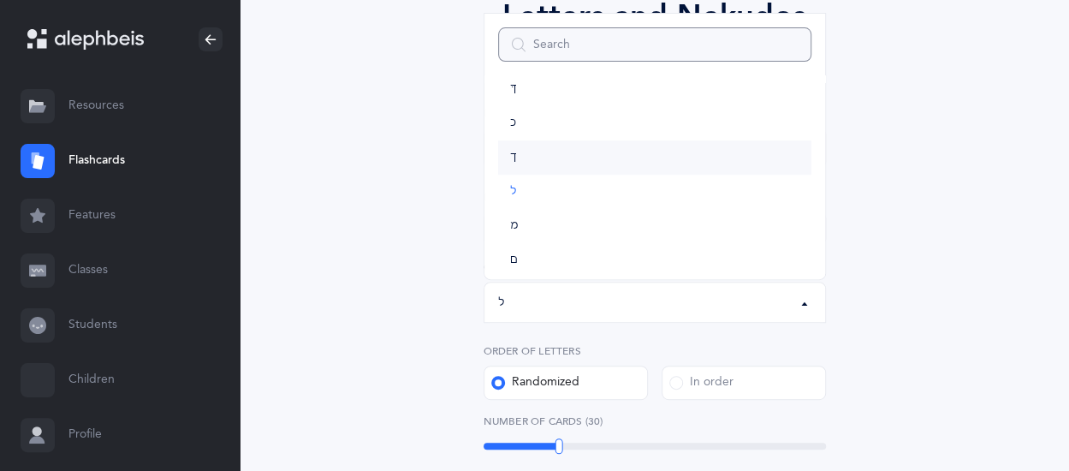
scroll to position [342, 0]
click at [534, 139] on link "כּ" at bounding box center [654, 140] width 313 height 34
select select "82"
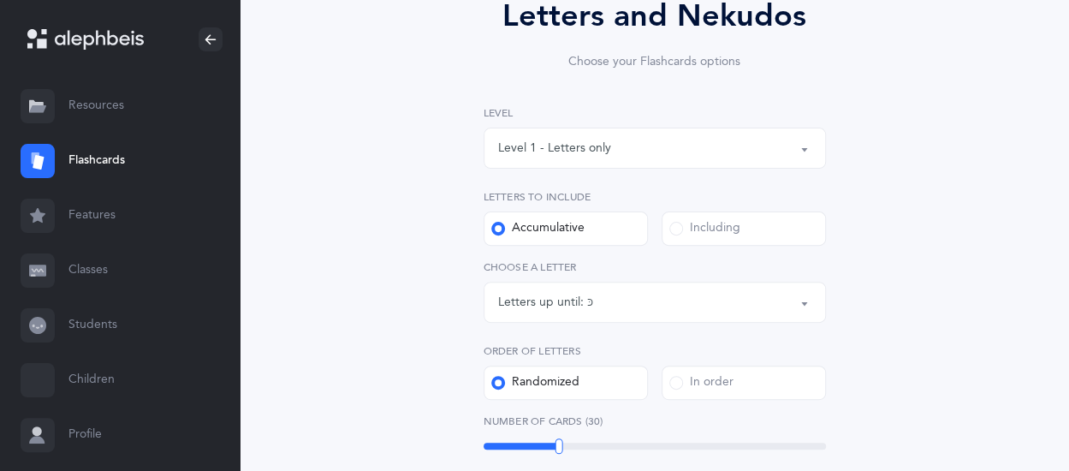
click at [729, 227] on div "Including" at bounding box center [704, 228] width 71 height 17
click at [0, 0] on input "Including" at bounding box center [0, 0] width 0 height 0
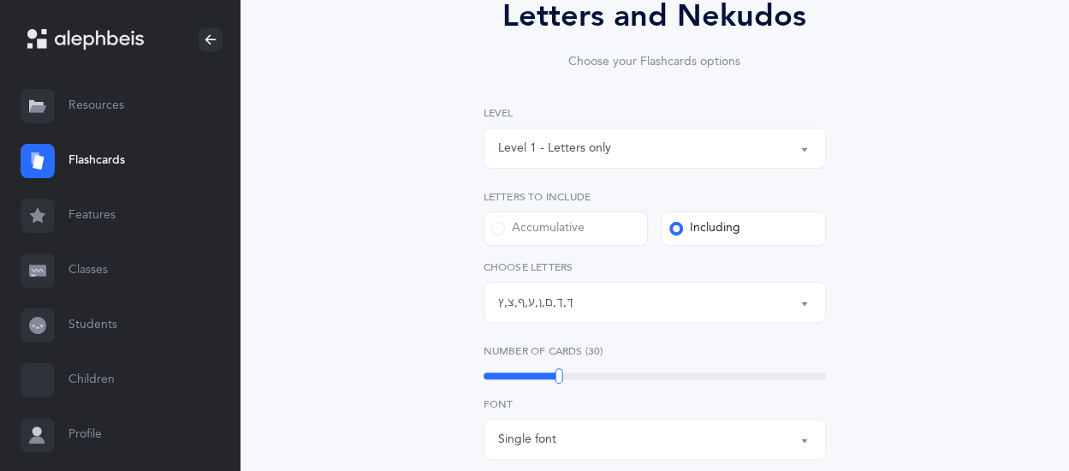
scroll to position [193, 0]
click at [652, 300] on div "Letters: [DEMOGRAPHIC_DATA] , ך , ם , ן , ע , ף , צ , ץ" at bounding box center [654, 302] width 313 height 29
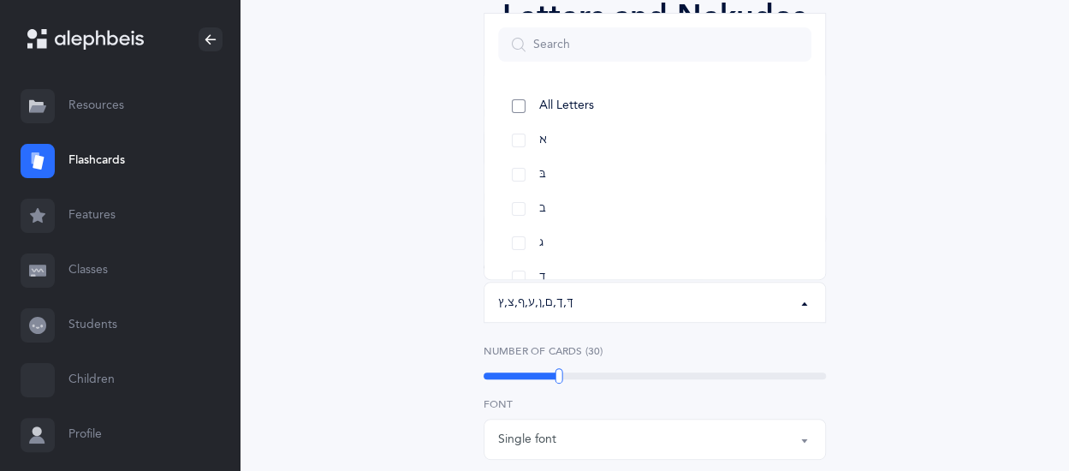
click at [528, 111] on link "All Letters" at bounding box center [654, 106] width 313 height 34
select select "all"
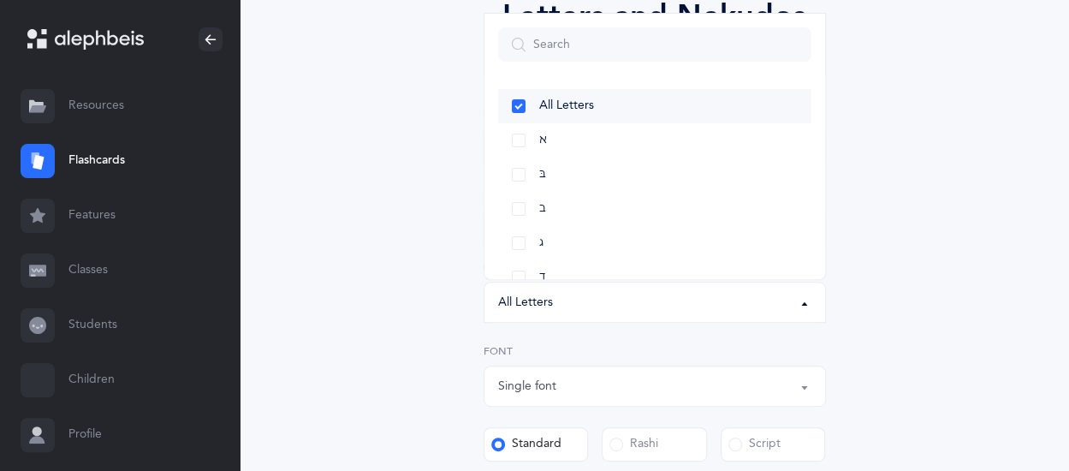
click at [527, 109] on link "All Letters" at bounding box center [654, 106] width 313 height 34
click at [519, 179] on link "בּ" at bounding box center [654, 174] width 313 height 34
select select "81"
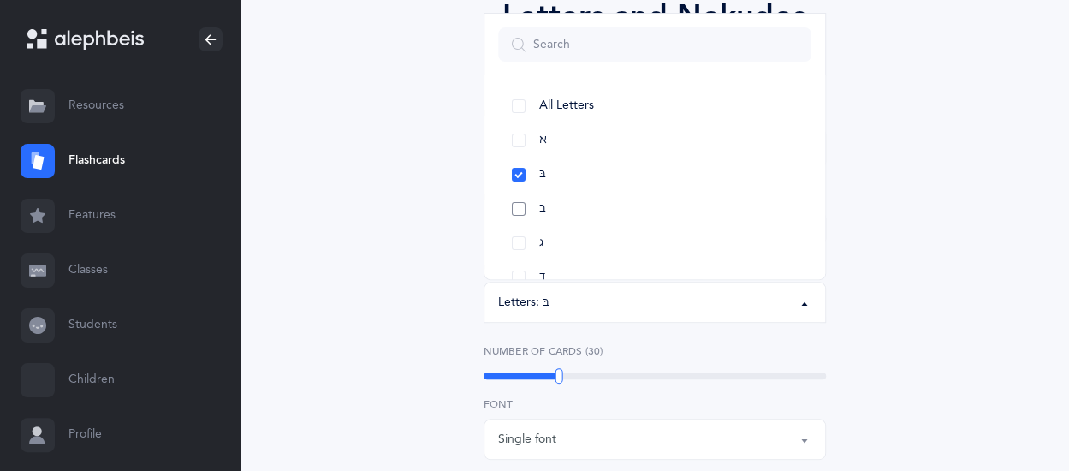
click at [519, 213] on link "ב" at bounding box center [654, 209] width 313 height 34
click at [513, 184] on link "כּ" at bounding box center [654, 174] width 313 height 34
click at [527, 242] on link "כ" at bounding box center [654, 243] width 313 height 34
click at [880, 278] on div "Letters and Nekudos Choose your Flashcards options Level 1 - Letters only Level…" at bounding box center [654, 459] width 733 height 1028
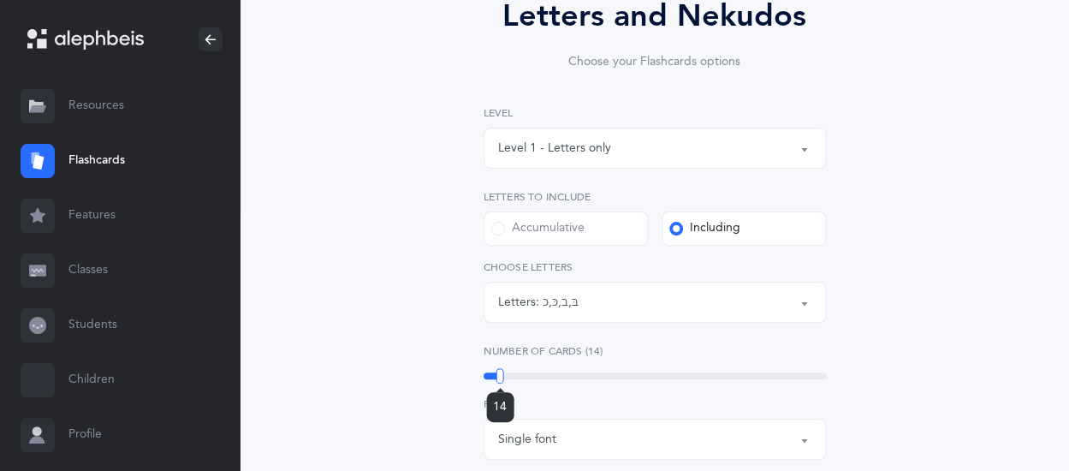
drag, startPoint x: 536, startPoint y: 377, endPoint x: 500, endPoint y: 375, distance: 36.0
click at [500, 375] on div "14" at bounding box center [655, 375] width 342 height 7
click at [959, 295] on div "Letters and Nekudos Choose your Flashcards options Level 1 - Letters only Level…" at bounding box center [654, 459] width 733 height 1028
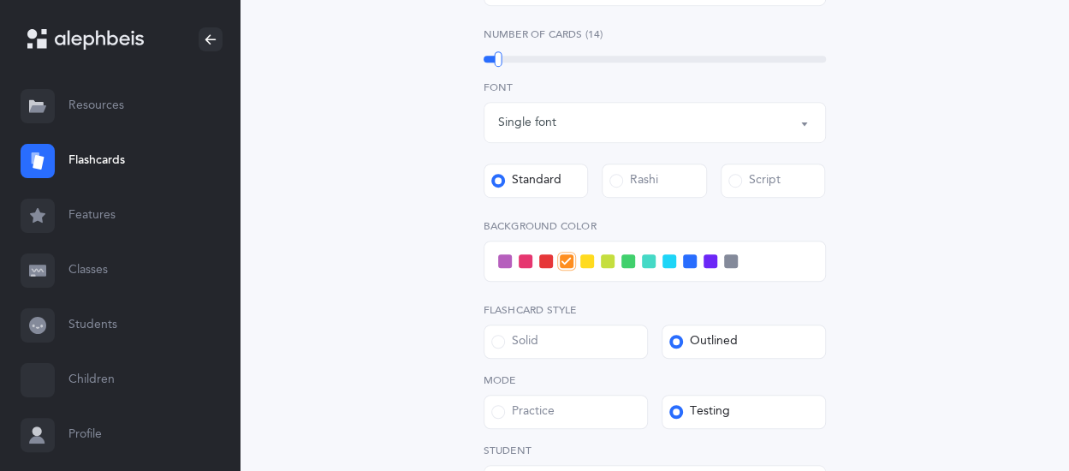
scroll to position [513, 0]
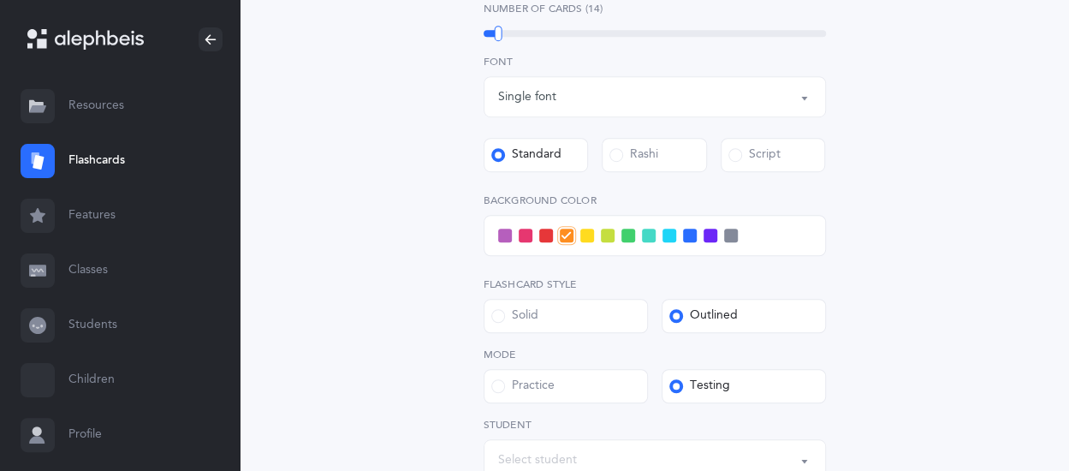
click at [590, 244] on div at bounding box center [655, 235] width 342 height 41
click at [587, 241] on span at bounding box center [587, 235] width 14 height 14
click at [0, 0] on input "checkbox" at bounding box center [0, 0] width 0 height 0
click at [596, 403] on div "Level 1 - Letters only Level 2 - Nekudos only Level 3 - Letters and Nekudos Lev…" at bounding box center [655, 162] width 342 height 799
click at [599, 395] on label "Practice" at bounding box center [566, 386] width 164 height 34
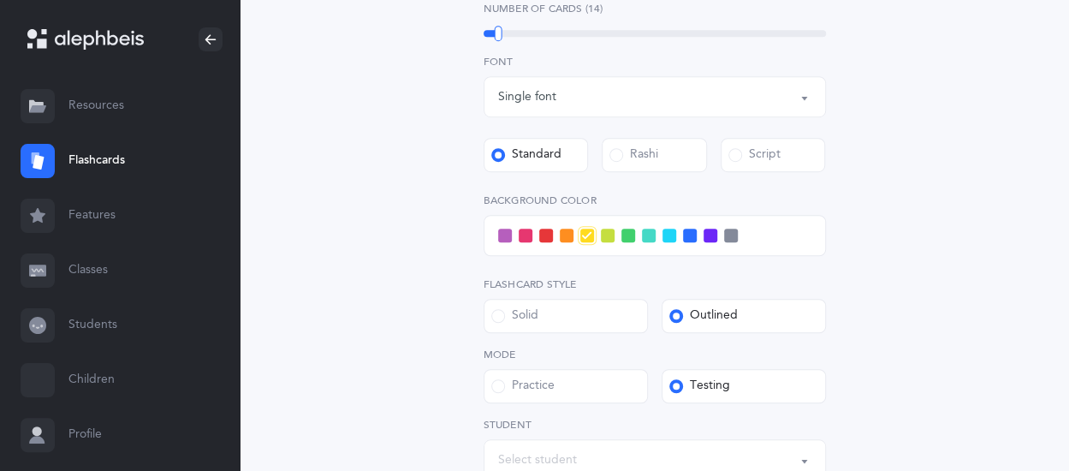
click at [0, 0] on input "Practice" at bounding box center [0, 0] width 0 height 0
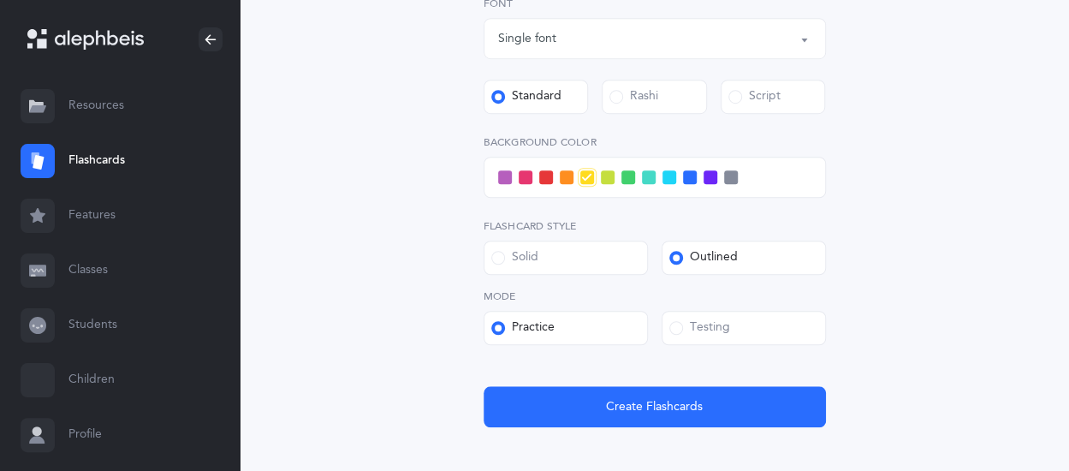
scroll to position [599, 0]
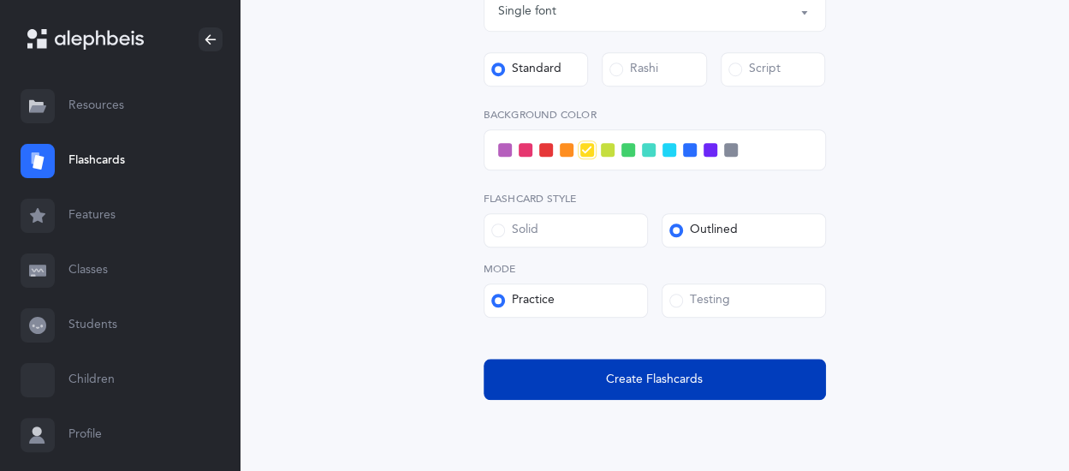
click at [650, 388] on button "Create Flashcards" at bounding box center [655, 379] width 342 height 41
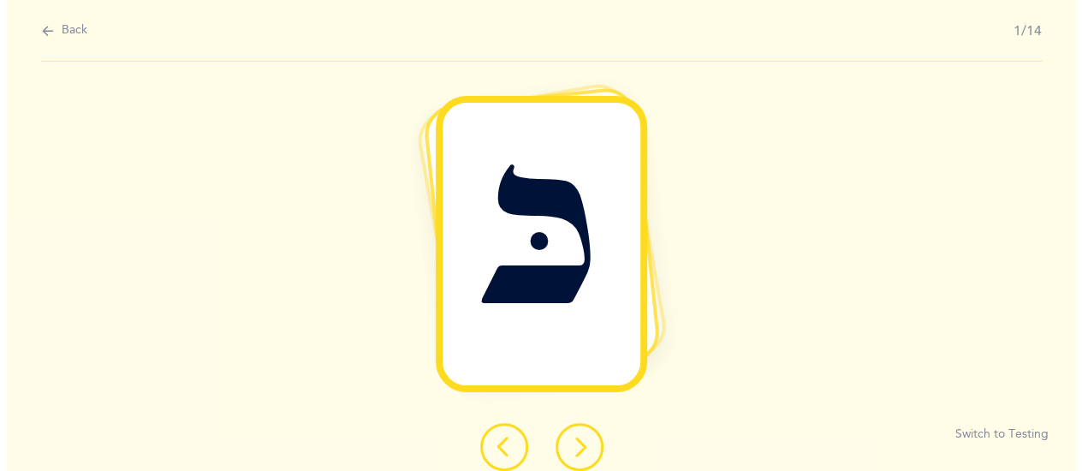
scroll to position [0, 0]
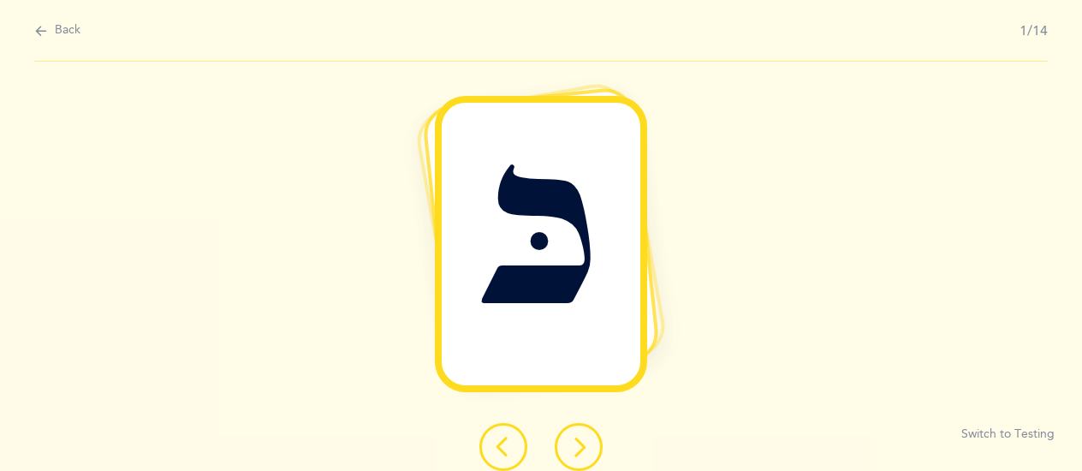
click at [589, 442] on button at bounding box center [579, 447] width 48 height 48
click at [585, 454] on icon at bounding box center [578, 446] width 21 height 21
click at [584, 453] on icon at bounding box center [578, 446] width 21 height 21
click at [585, 434] on button at bounding box center [579, 447] width 48 height 48
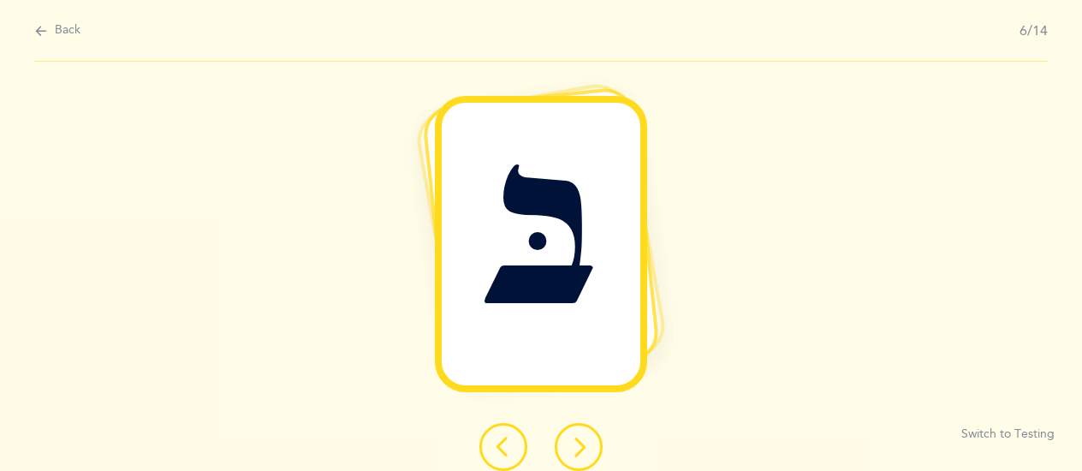
click at [585, 434] on button at bounding box center [579, 447] width 48 height 48
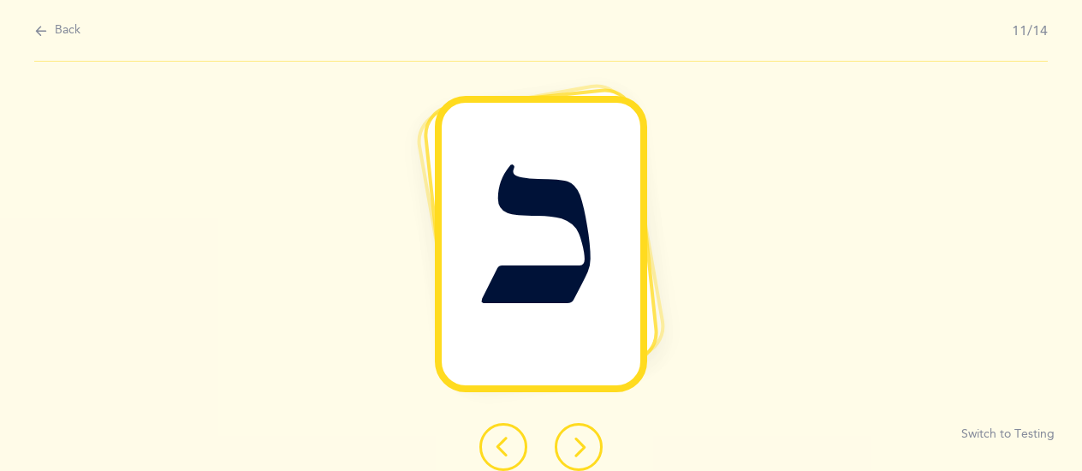
click at [585, 434] on button at bounding box center [579, 447] width 48 height 48
click at [578, 454] on icon at bounding box center [578, 446] width 21 height 21
click at [580, 444] on icon at bounding box center [578, 446] width 21 height 21
